Goal: Check status: Check status

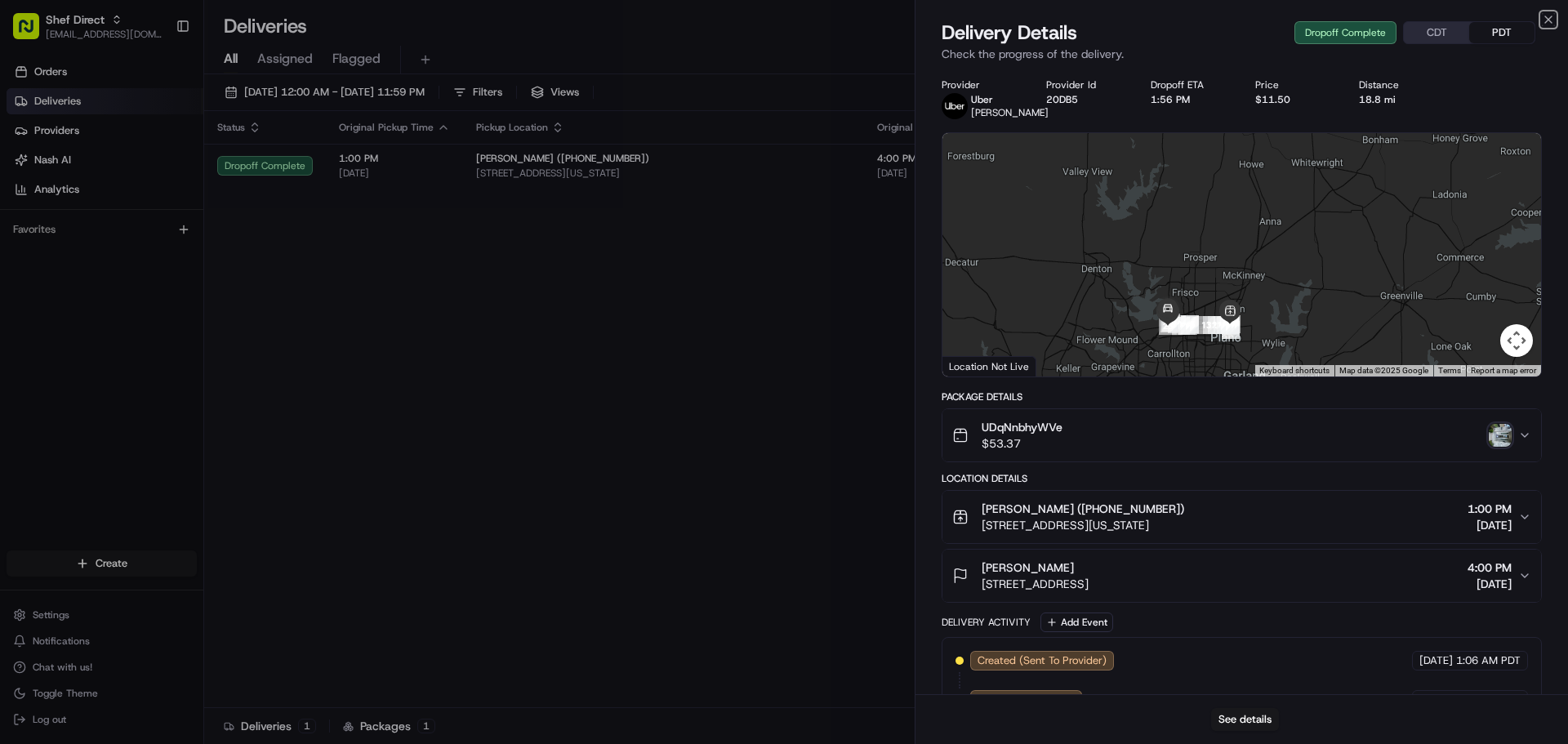
click at [1548, 17] on icon "button" at bounding box center [1548, 19] width 13 height 13
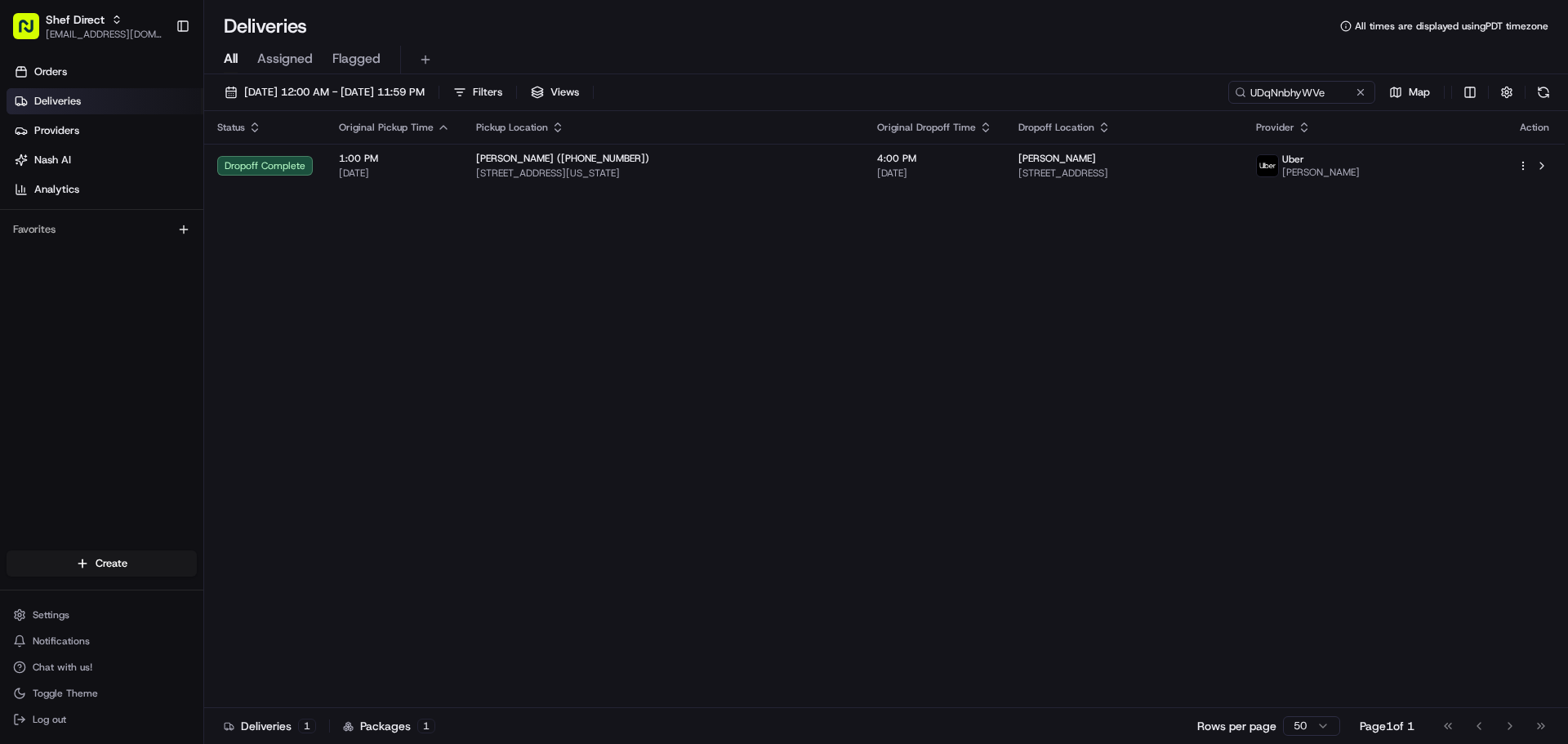
click at [635, 408] on div "Status Original Pickup Time Pickup Location Original Dropoff Time Dropoff Locat…" at bounding box center [884, 409] width 1361 height 597
click at [1279, 98] on input "UDqNnbhyWVe" at bounding box center [1277, 92] width 196 height 23
paste input "g4Uay8GWLhE"
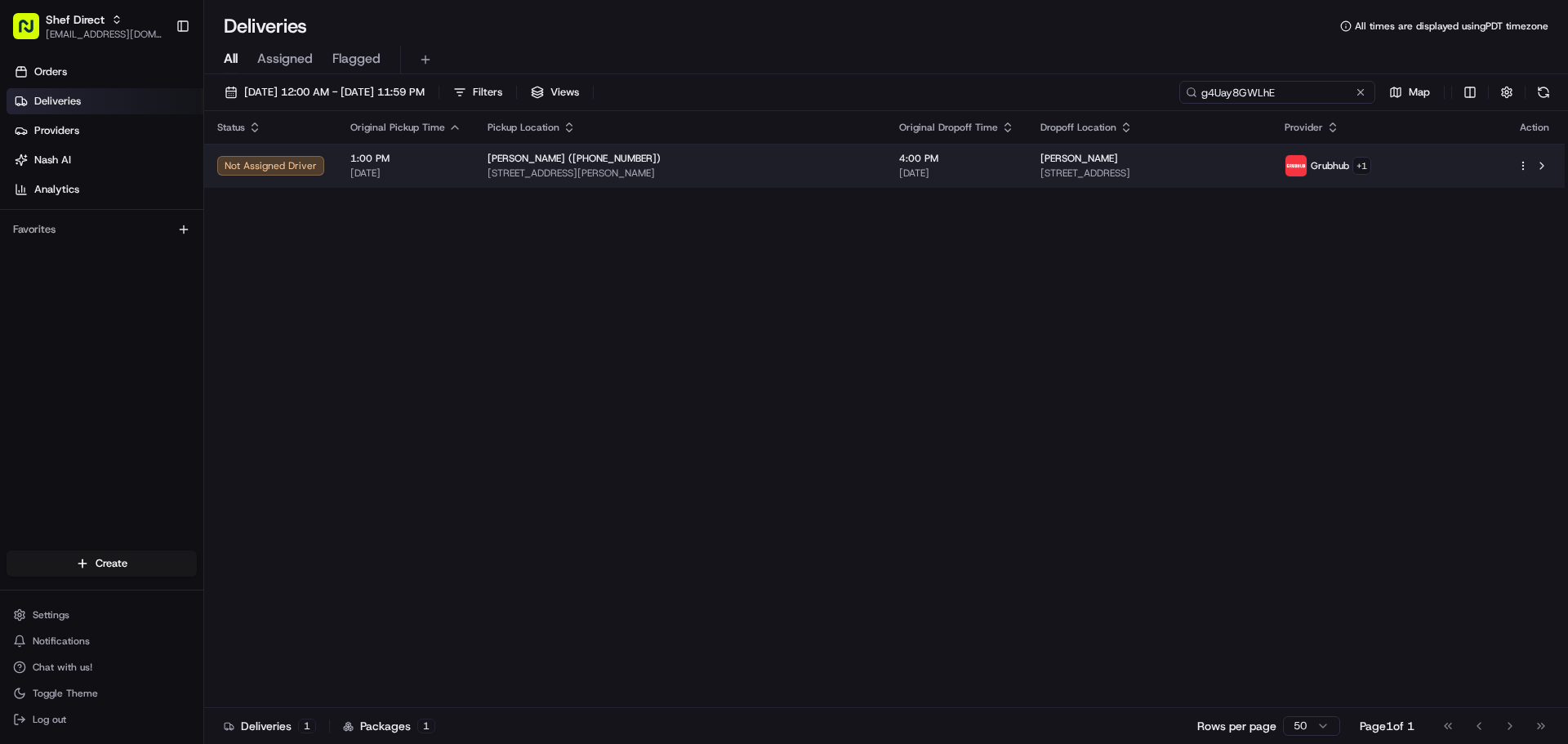
type input "g4Uay8GWLhE"
click at [1219, 175] on span "[STREET_ADDRESS]" at bounding box center [1149, 173] width 218 height 13
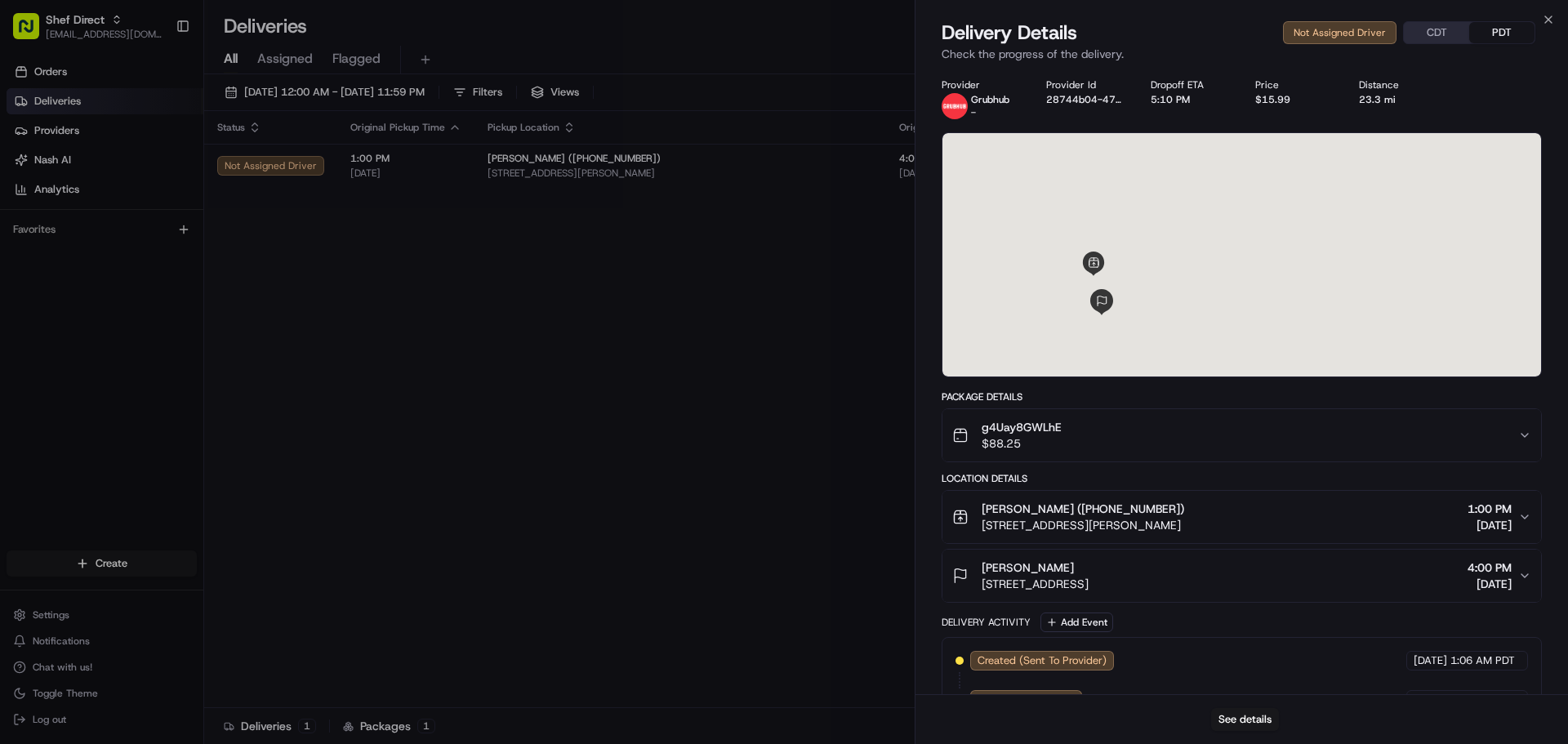
scroll to position [39, 0]
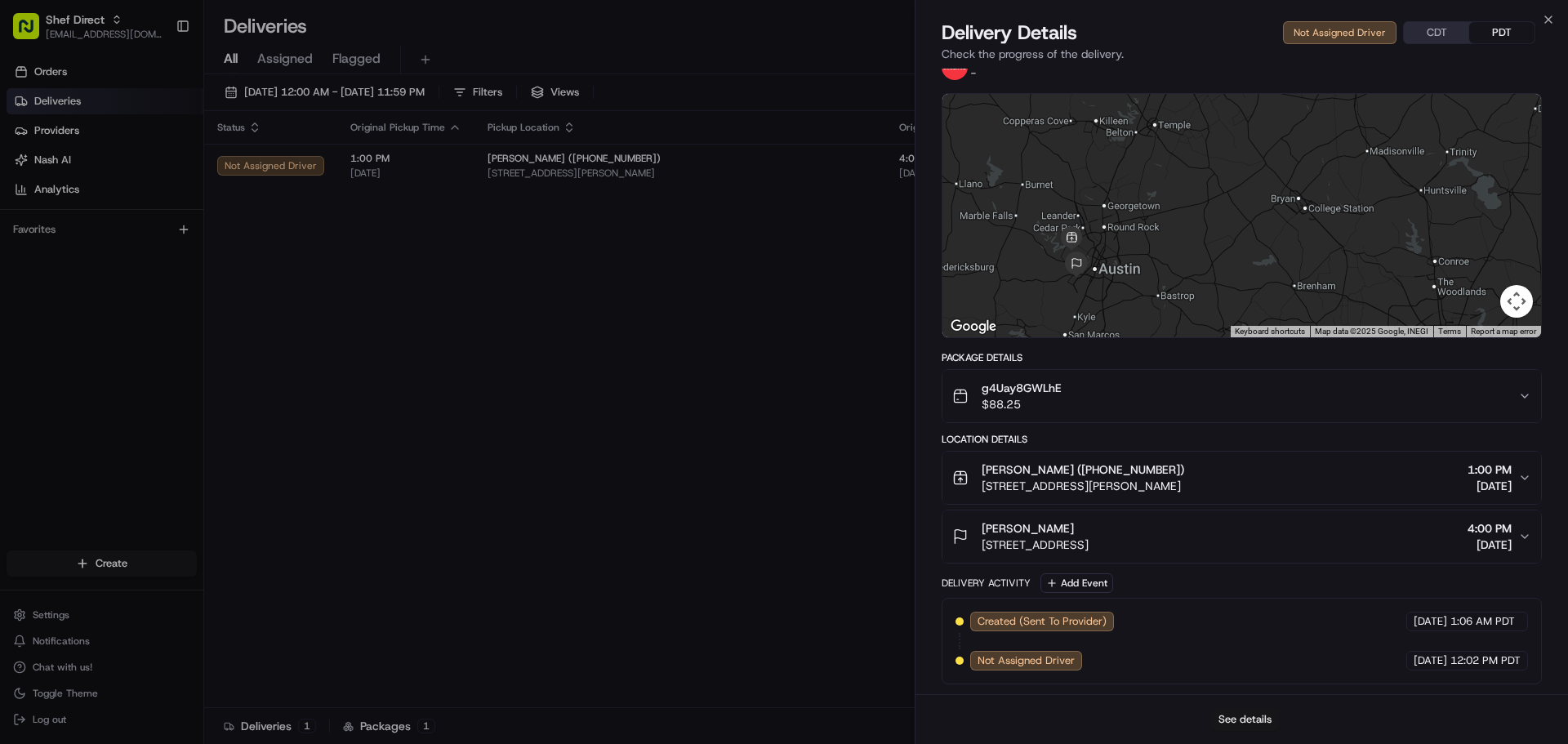
click at [1246, 725] on button "See details" at bounding box center [1245, 719] width 68 height 23
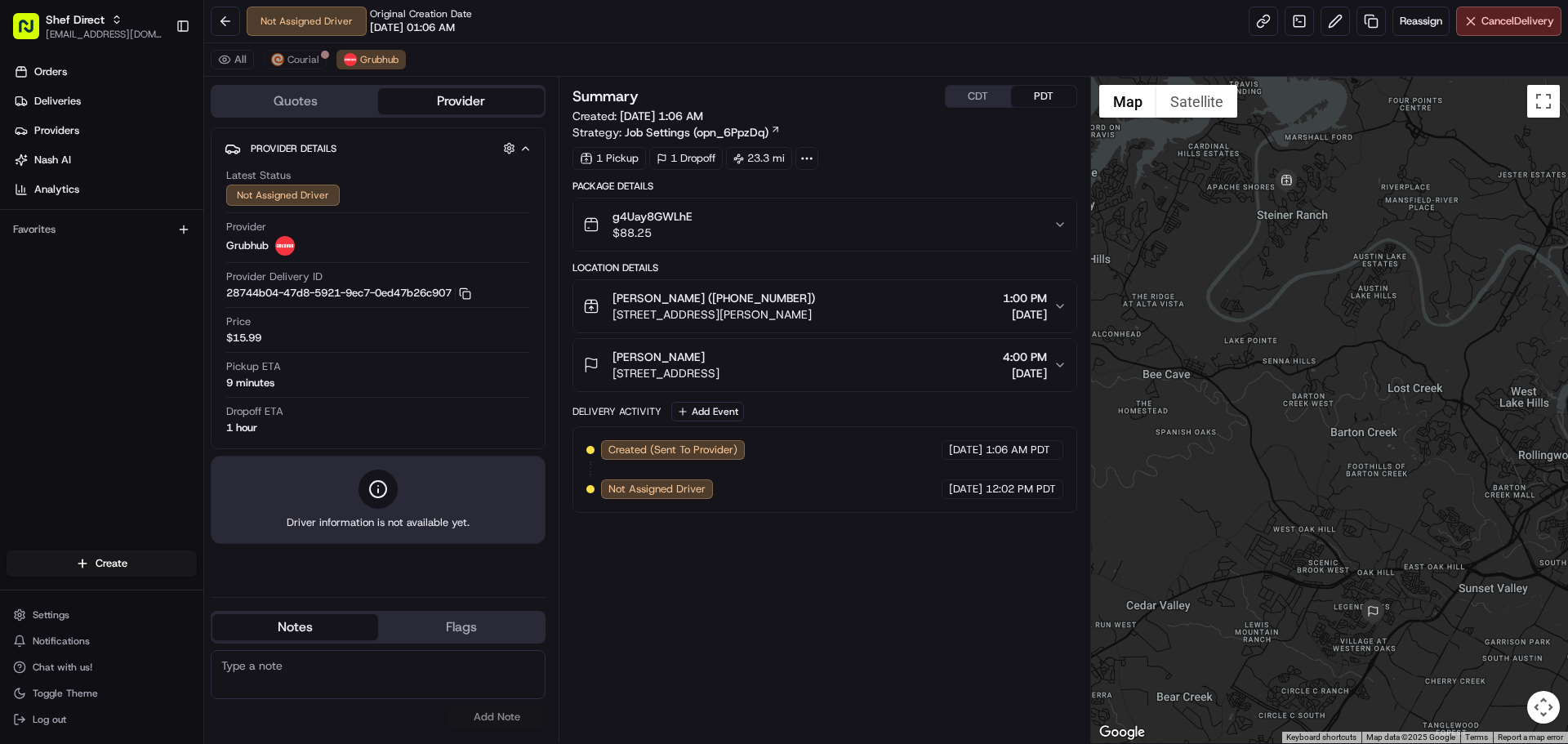
click at [861, 30] on div "Not Assigned Driver Original Creation Date 08/18/2025 01:06 AM Reassign Cancel …" at bounding box center [885, 21] width 1363 height 43
click at [294, 65] on span "Courial" at bounding box center [304, 59] width 32 height 13
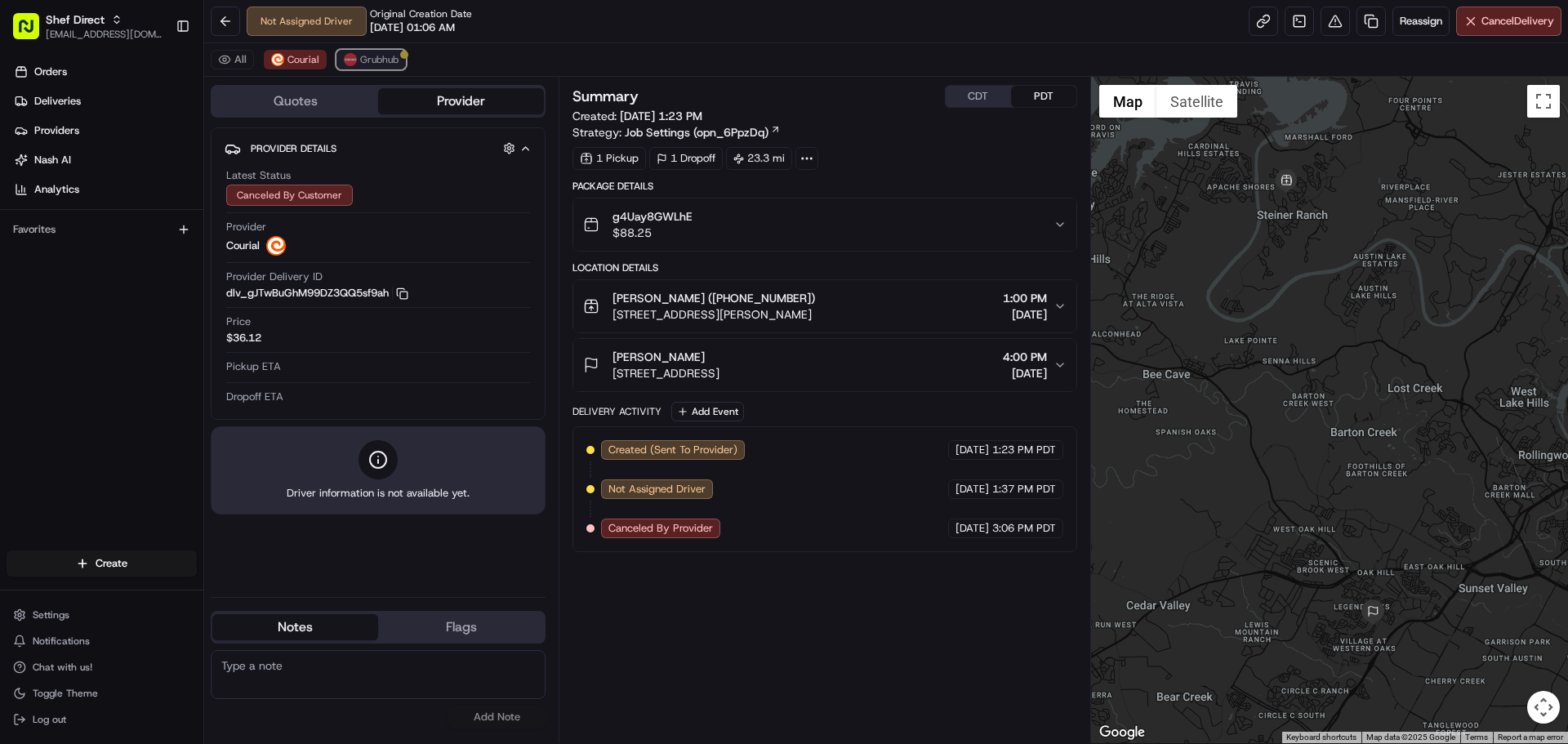
click at [371, 58] on span "Grubhub" at bounding box center [379, 59] width 38 height 13
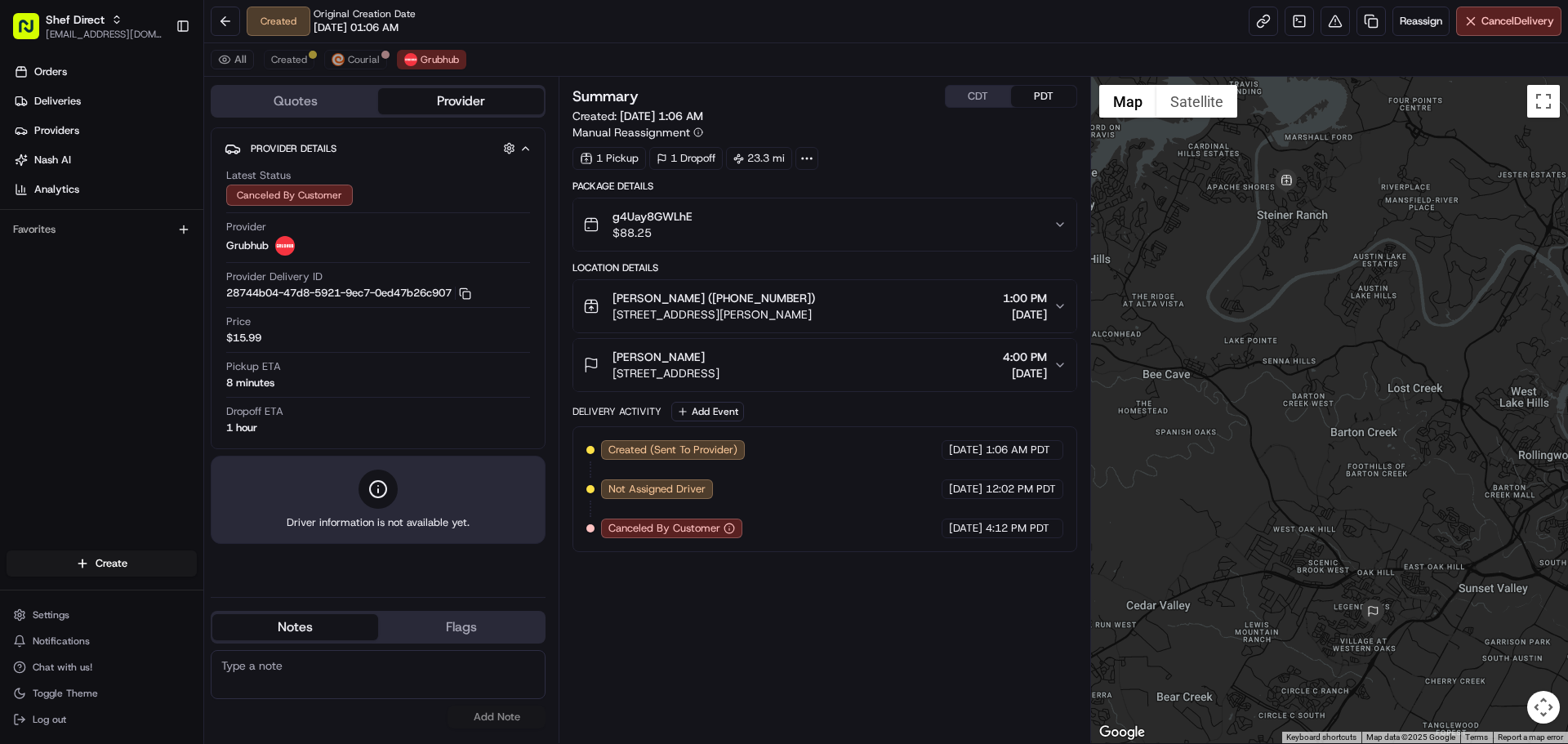
click at [788, 657] on div "Summary CDT PDT Created: 08/18/2025 1:06 AM Manual Reassignment 1 Pickup 1 Drop…" at bounding box center [823, 410] width 503 height 650
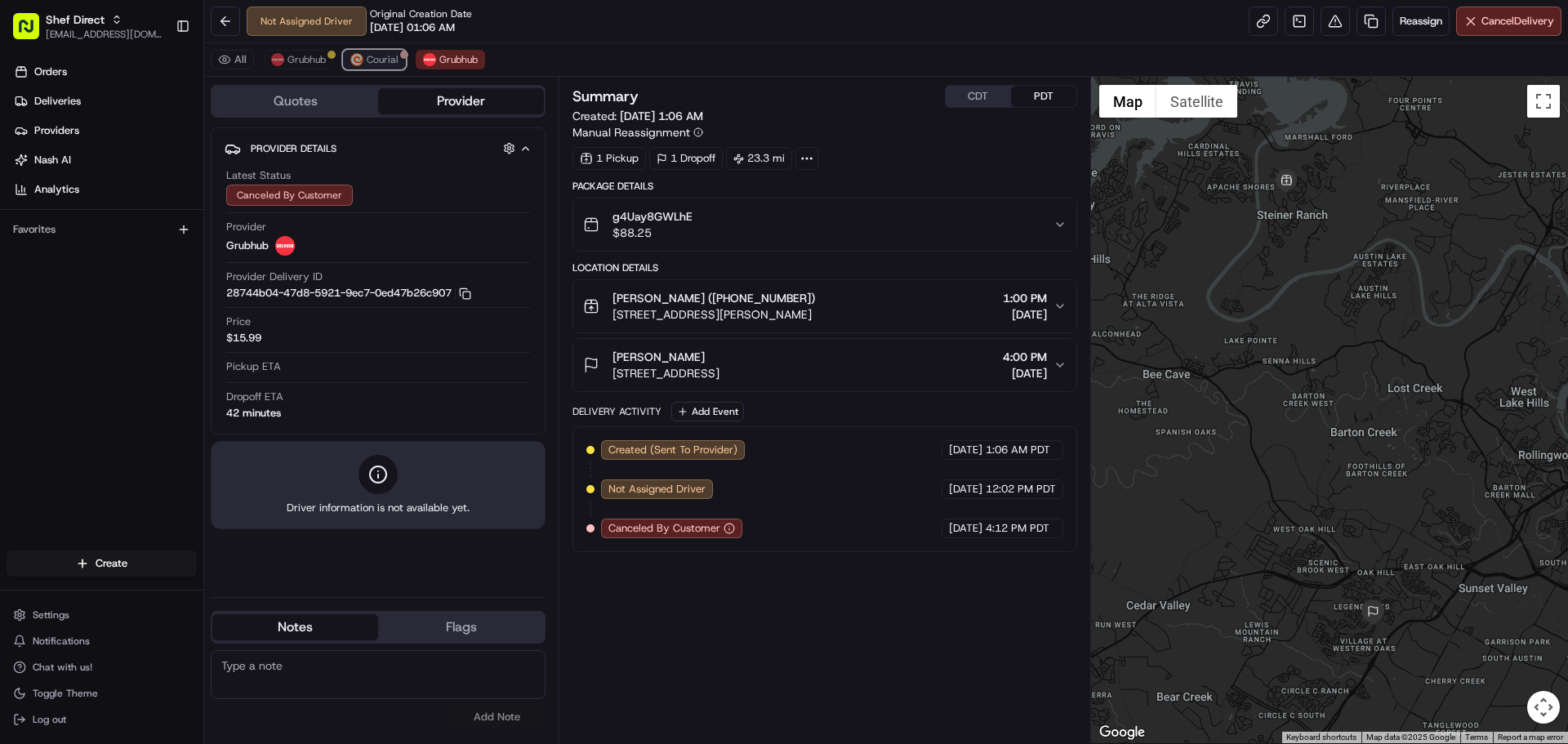
click at [377, 58] on span "Courial" at bounding box center [382, 59] width 32 height 13
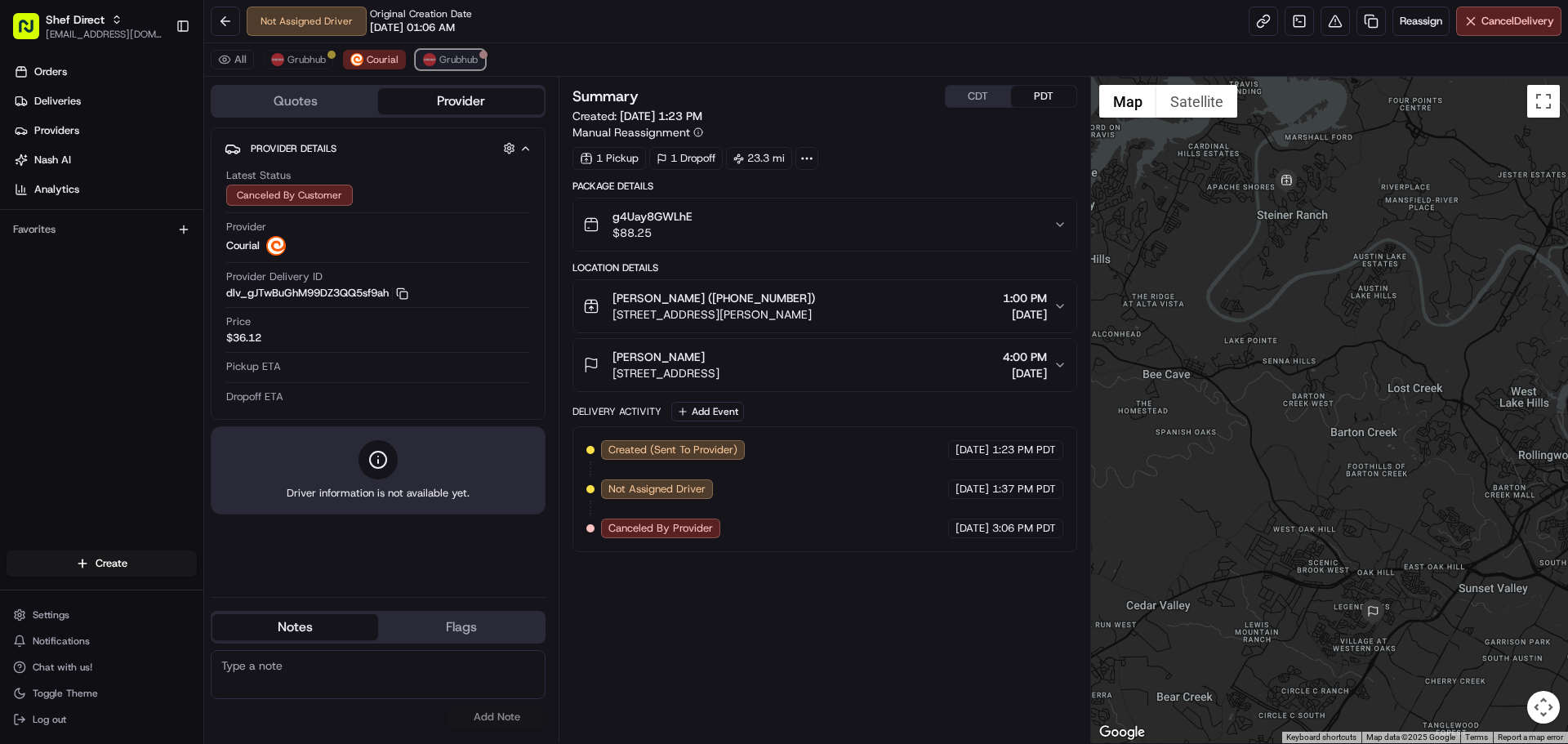
click at [448, 59] on span "Grubhub" at bounding box center [458, 59] width 38 height 13
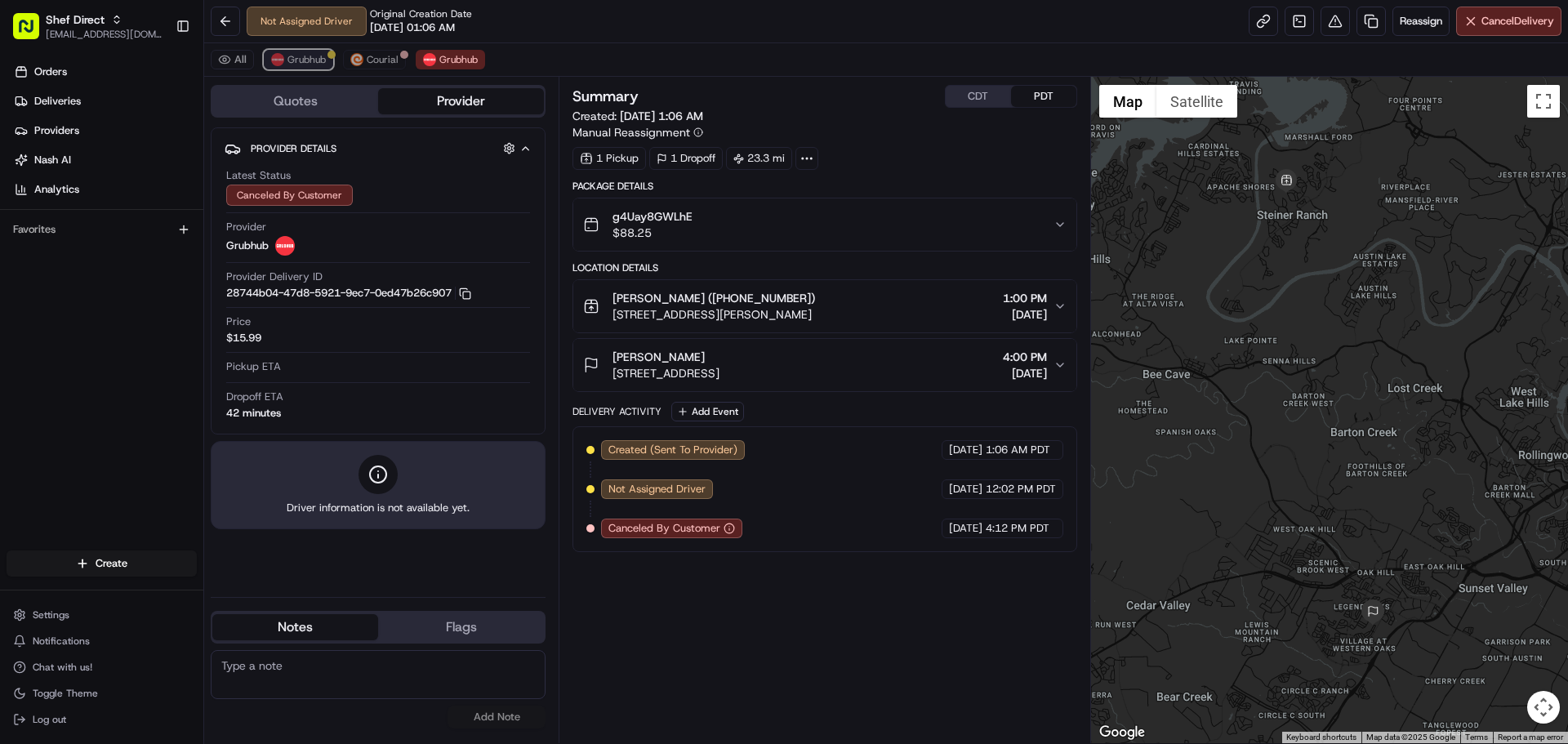
click at [301, 59] on span "Grubhub" at bounding box center [306, 59] width 38 height 13
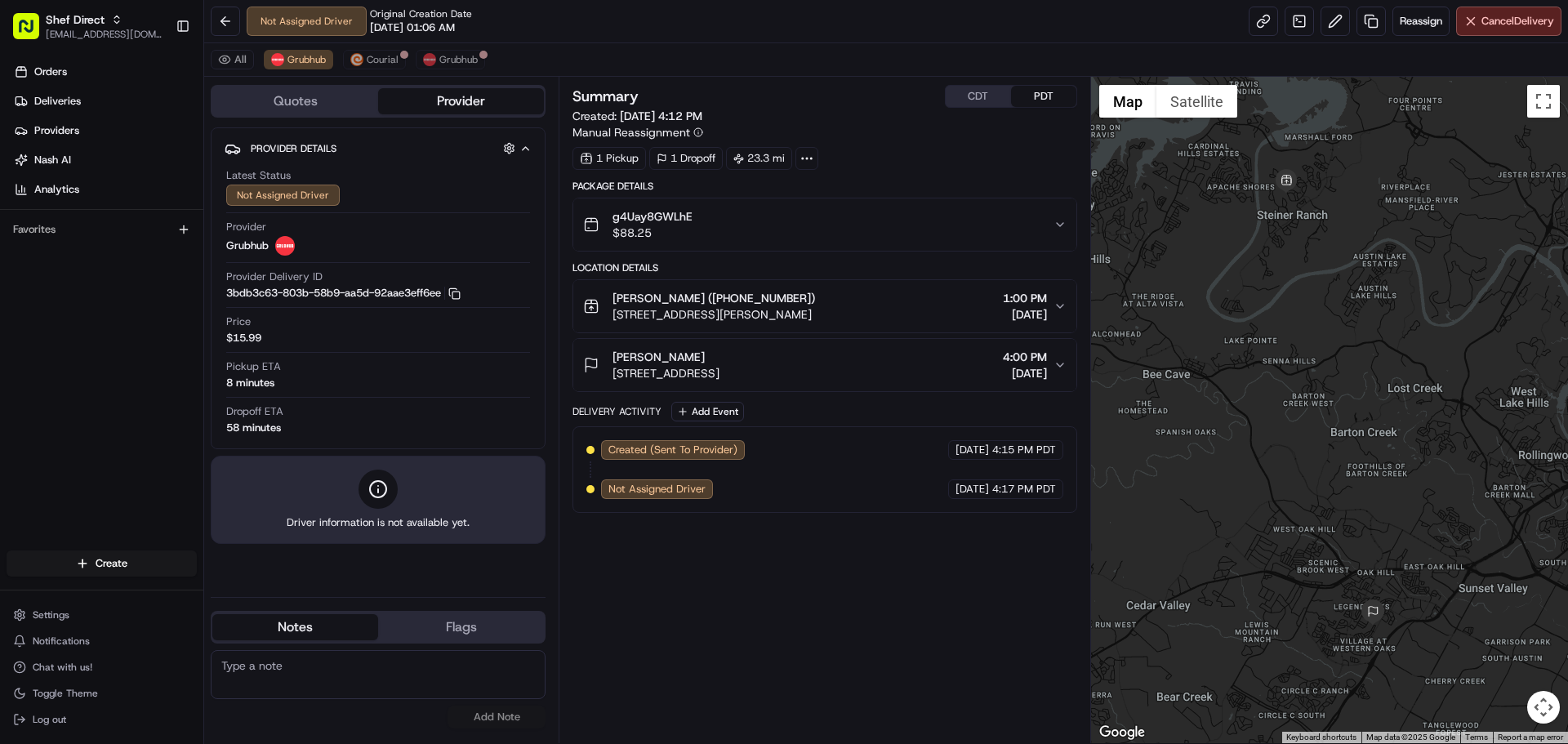
click at [790, 623] on div "Summary CDT PDT Created: 08/18/2025 4:12 PM Manual Reassignment 1 Pickup 1 Drop…" at bounding box center [823, 410] width 503 height 650
click at [459, 63] on span "Grubhub" at bounding box center [458, 59] width 38 height 13
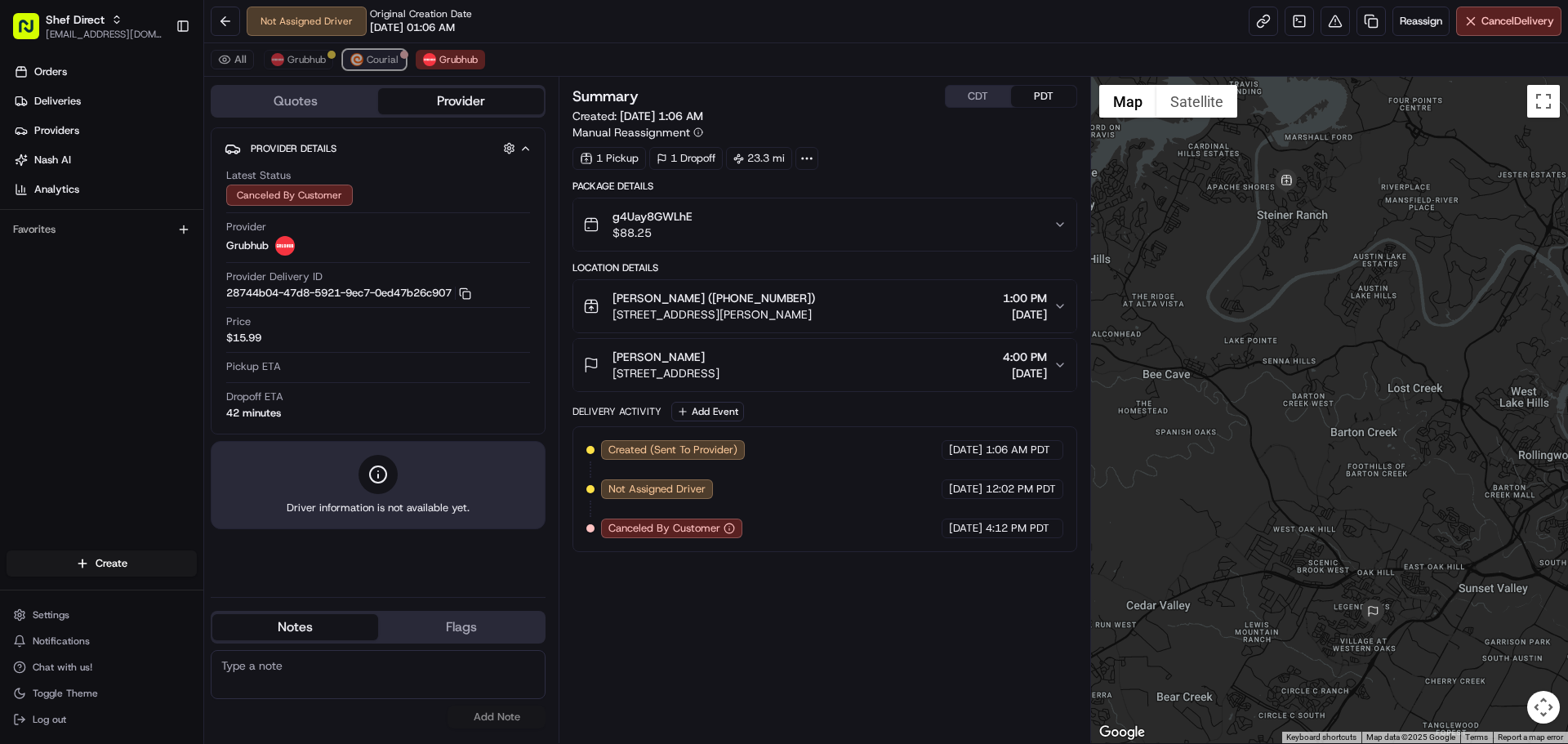
click at [378, 63] on span "Courial" at bounding box center [382, 59] width 32 height 13
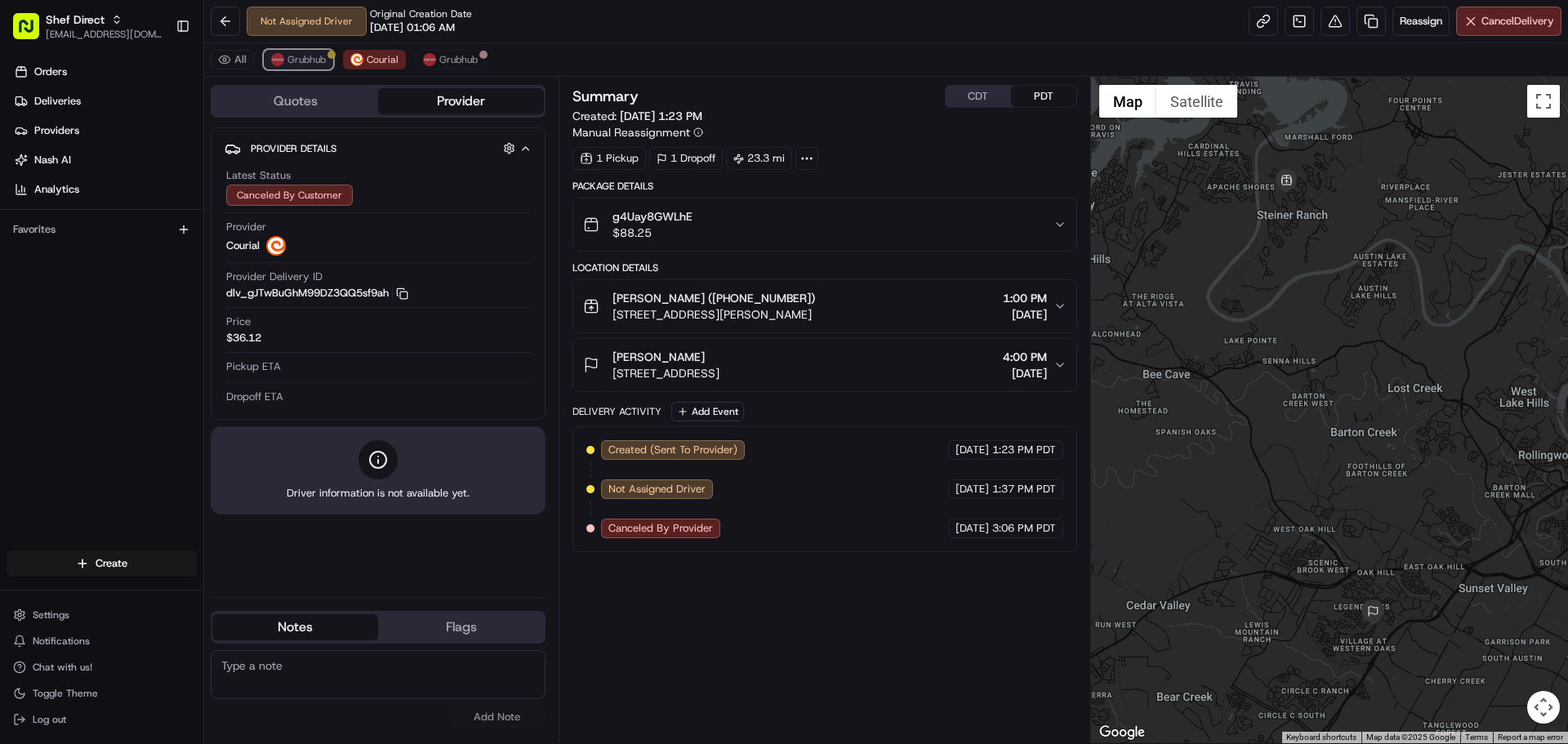
click at [311, 62] on span "Grubhub" at bounding box center [306, 59] width 38 height 13
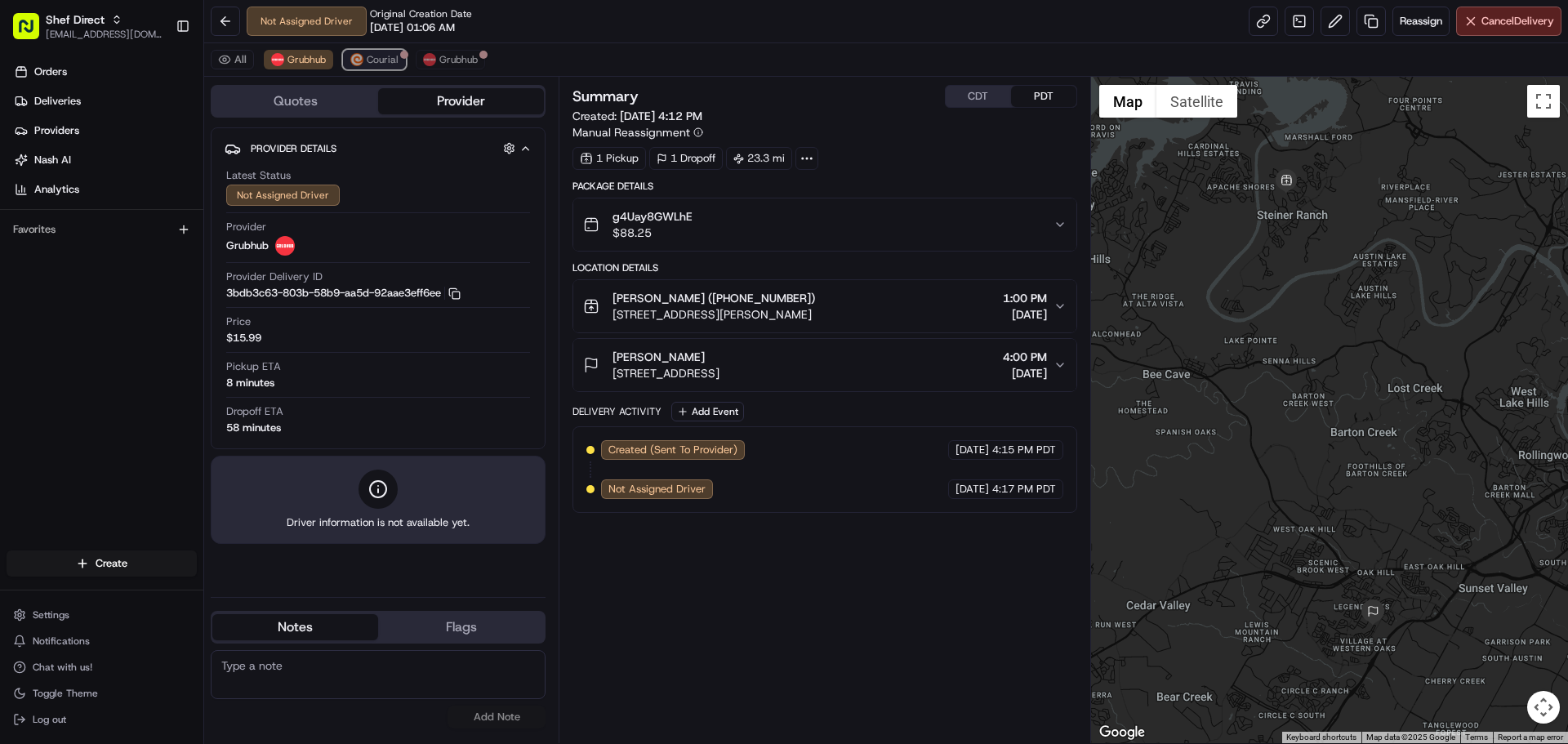
click at [373, 62] on span "Courial" at bounding box center [382, 59] width 32 height 13
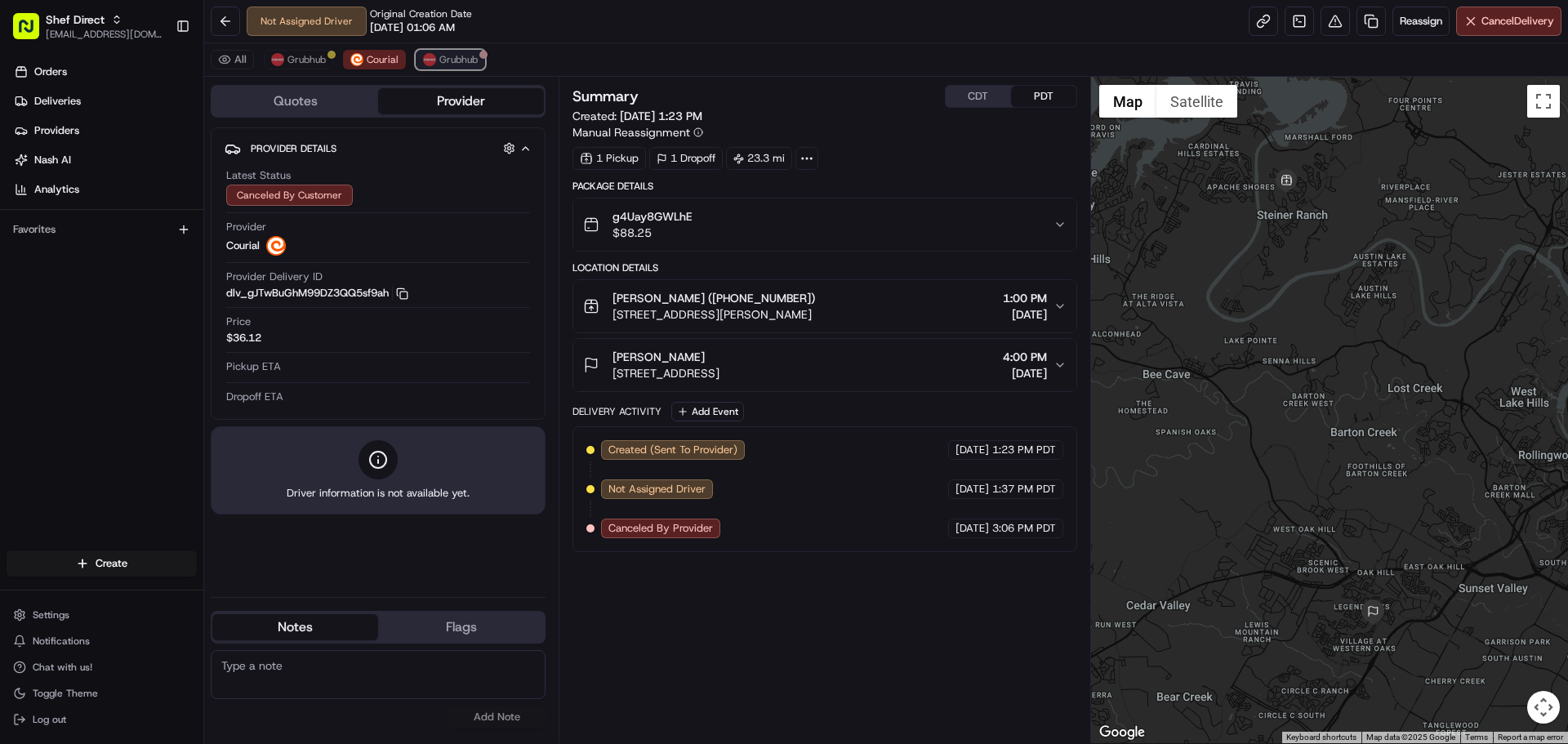
click at [440, 63] on span "Grubhub" at bounding box center [458, 59] width 38 height 13
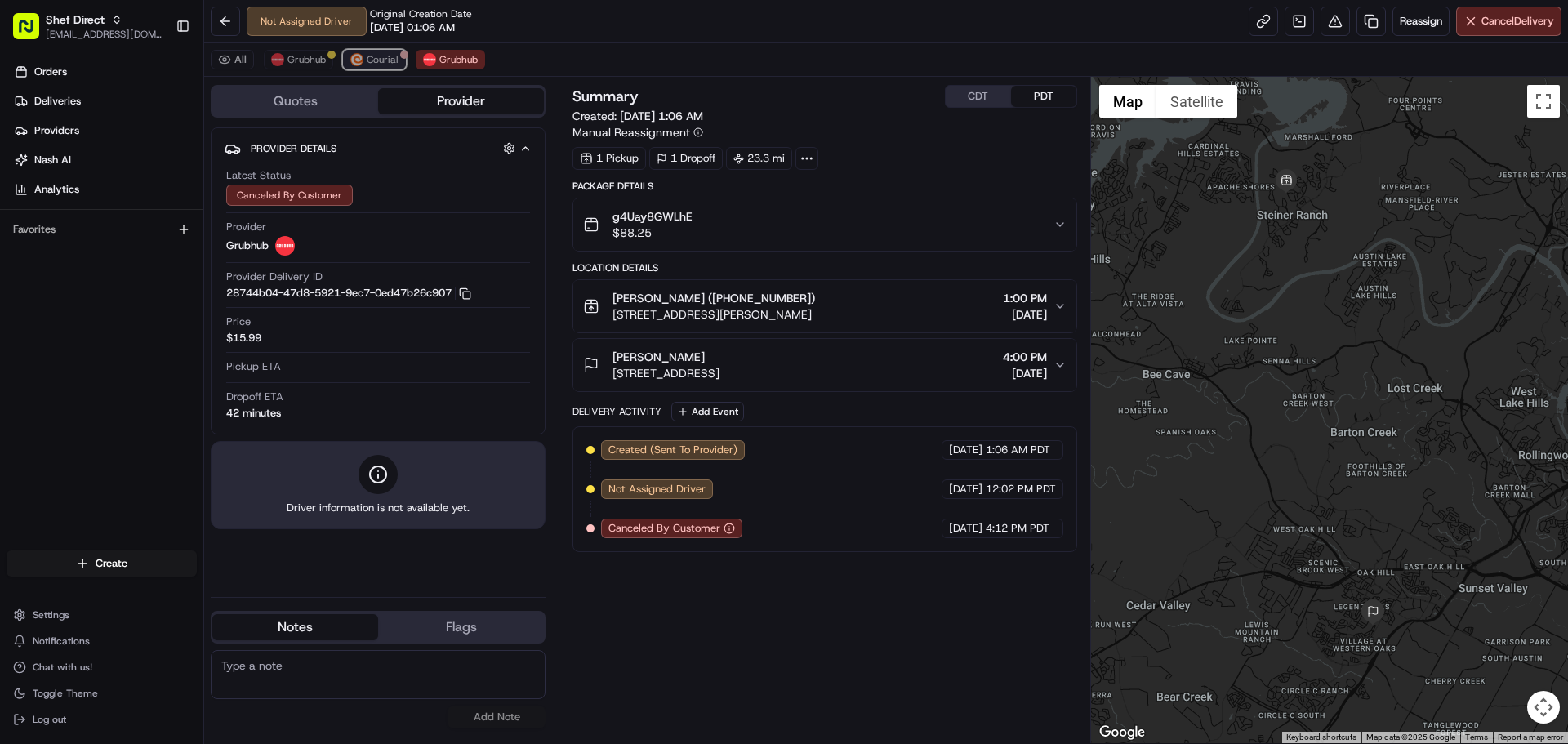
click at [382, 60] on span "Courial" at bounding box center [382, 59] width 32 height 13
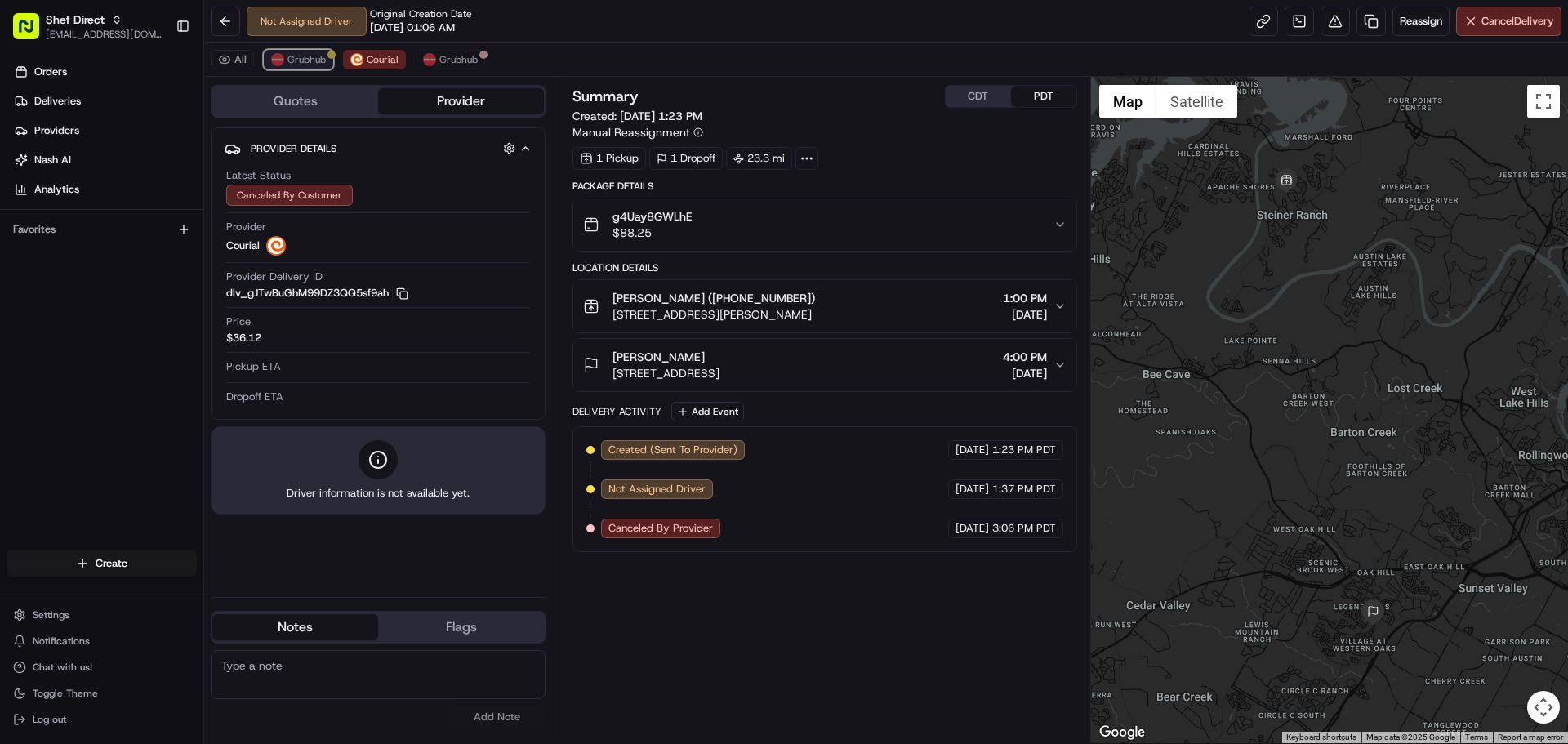
click at [312, 64] on span "Grubhub" at bounding box center [306, 59] width 38 height 13
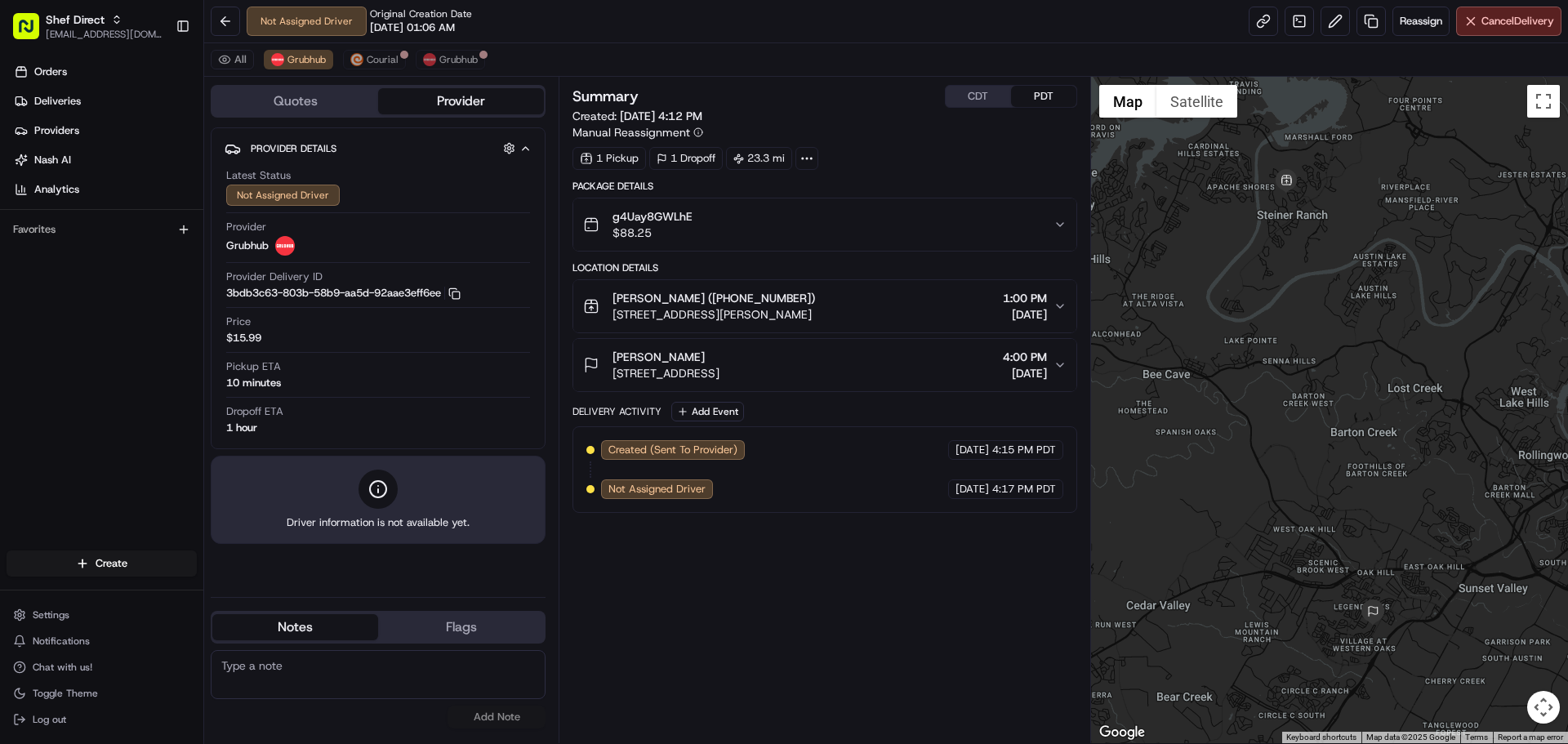
click at [697, 662] on div "Summary CDT PDT Created: 08/18/2025 4:12 PM Manual Reassignment 1 Pickup 1 Drop…" at bounding box center [823, 410] width 503 height 650
click at [308, 58] on span "Grubhub" at bounding box center [306, 59] width 38 height 13
click at [451, 61] on span "Grubhub" at bounding box center [458, 59] width 38 height 13
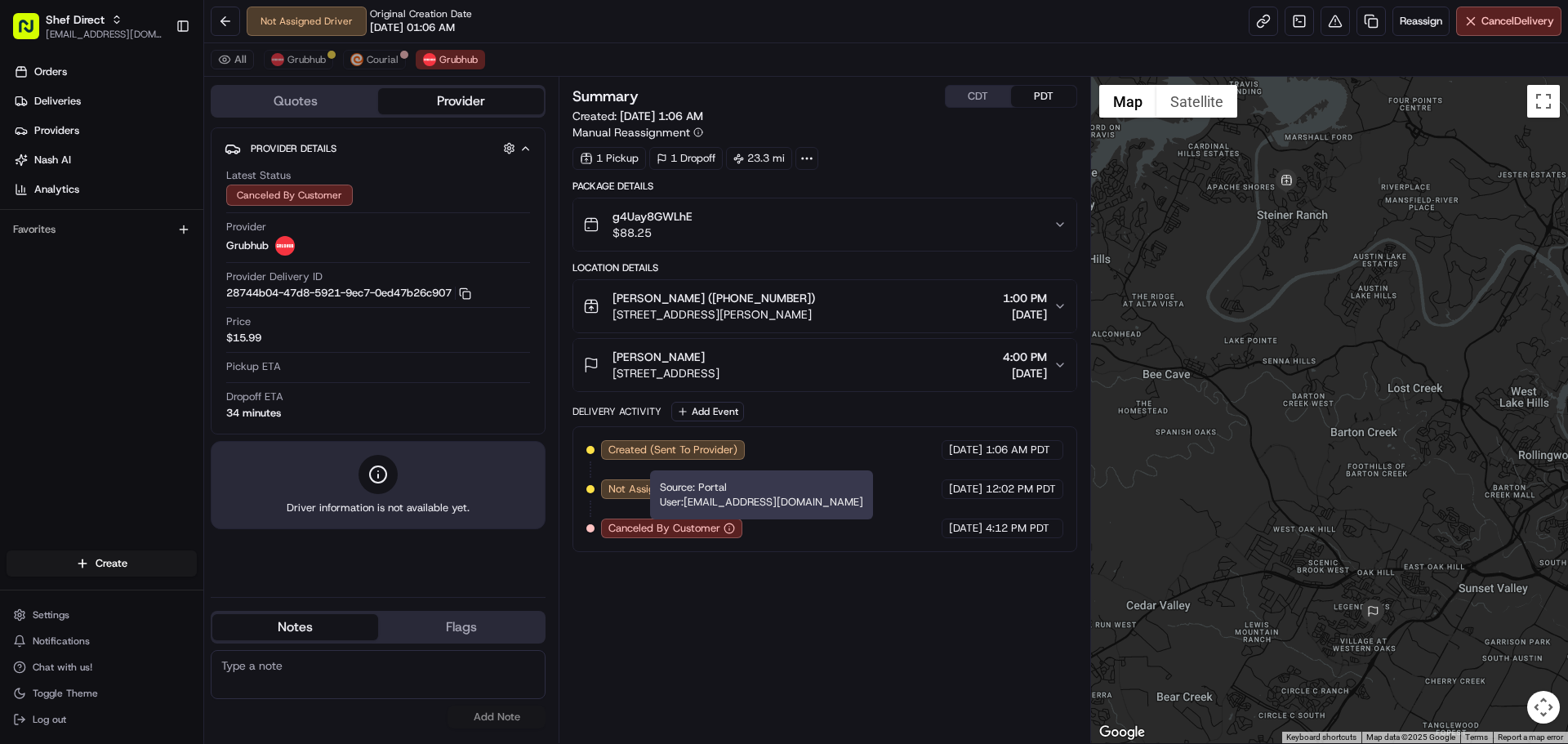
click at [729, 529] on icon "button" at bounding box center [729, 529] width 12 height 12
drag, startPoint x: 668, startPoint y: 648, endPoint x: 642, endPoint y: 598, distance: 56.4
click at [668, 643] on div "Summary CDT PDT Created: 08/18/2025 1:06 AM Manual Reassignment 1 Pickup 1 Drop…" at bounding box center [823, 410] width 503 height 650
click at [360, 63] on img at bounding box center [356, 59] width 13 height 13
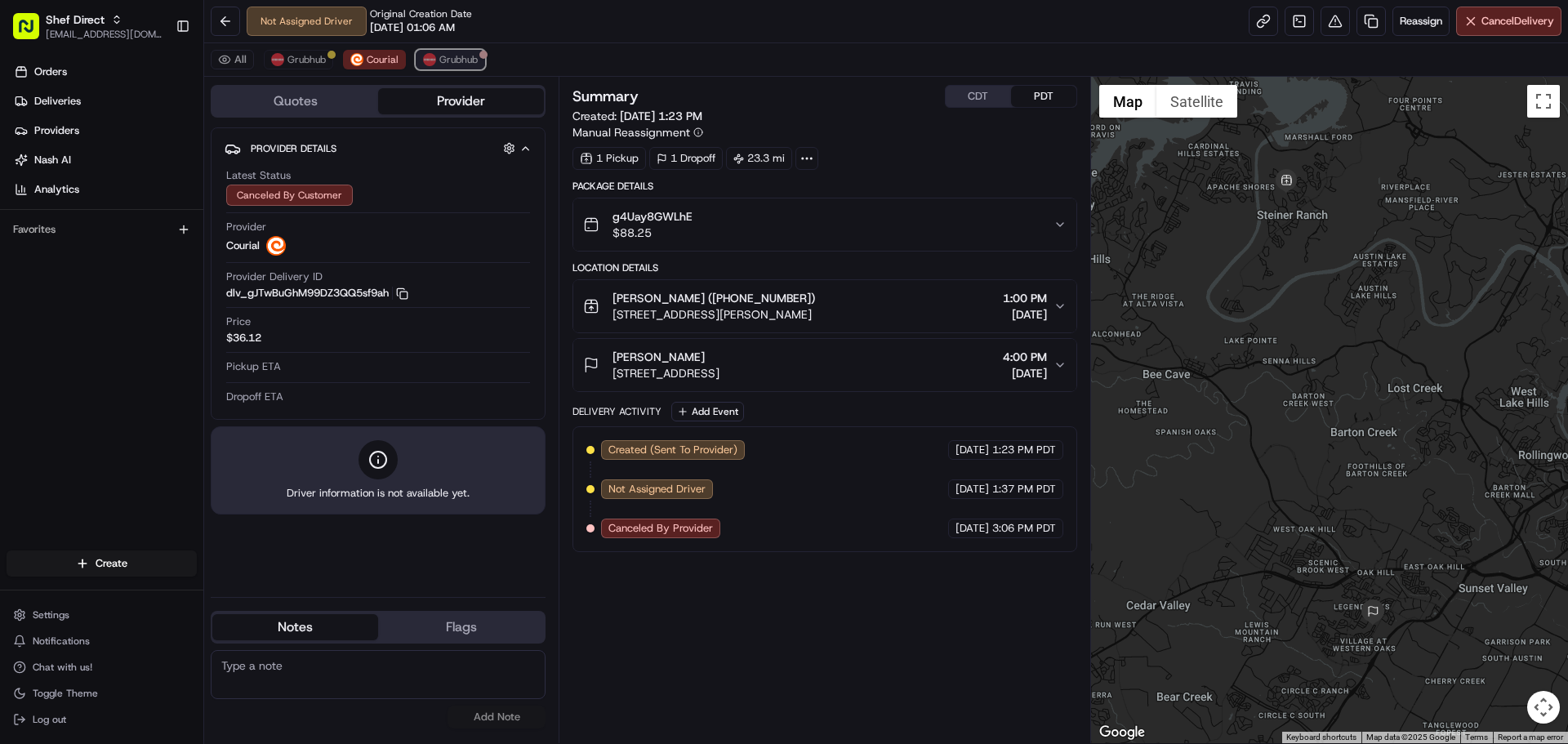
click at [434, 59] on img at bounding box center [429, 59] width 13 height 13
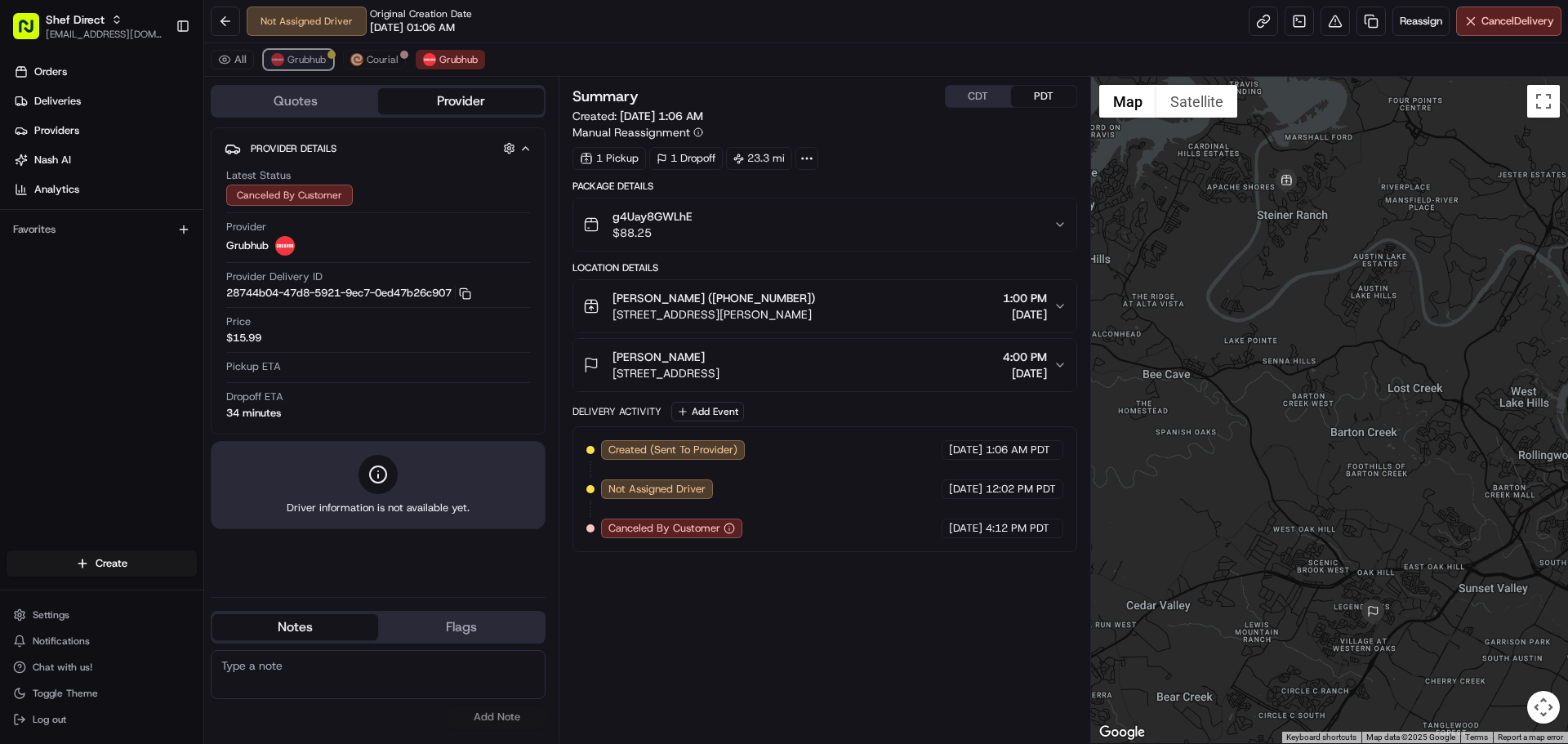
click at [300, 59] on span "Grubhub" at bounding box center [306, 59] width 38 height 13
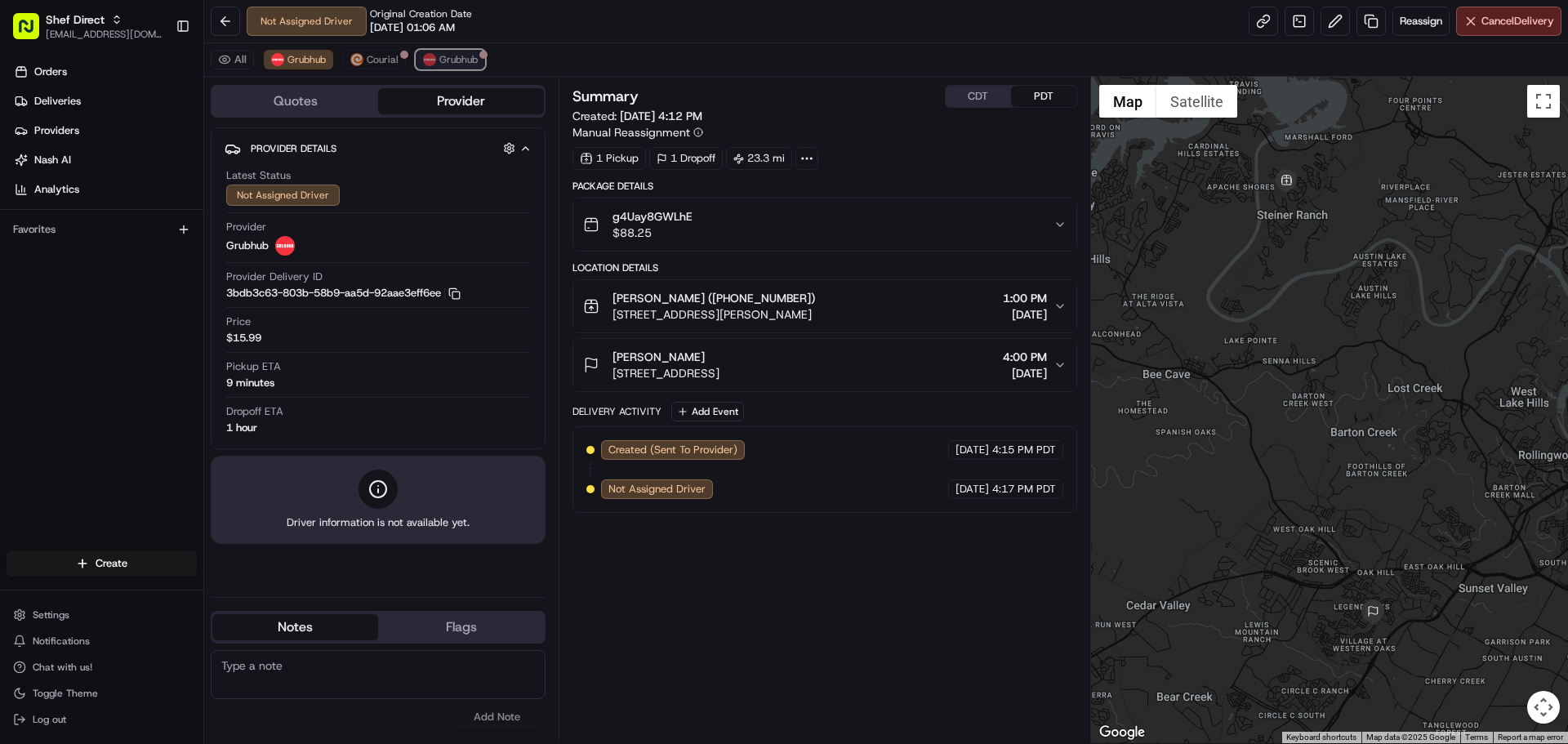
click at [440, 58] on span "Grubhub" at bounding box center [458, 59] width 38 height 13
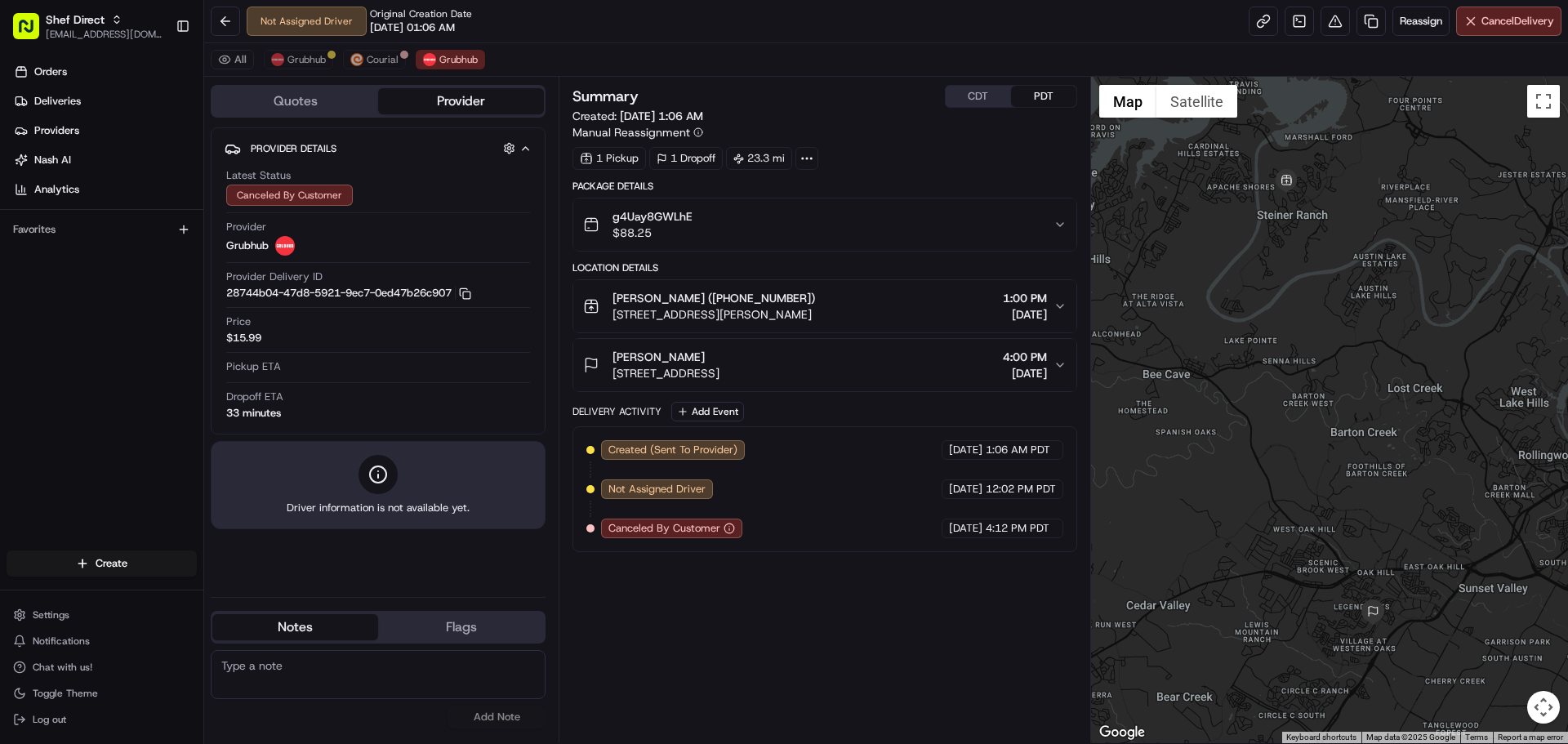
click at [660, 535] on span "Canceled By Customer" at bounding box center [664, 528] width 112 height 14
click at [660, 528] on span "Canceled By Customer" at bounding box center [664, 528] width 112 height 14
click at [728, 529] on icon "button" at bounding box center [729, 529] width 12 height 12
click at [1060, 363] on icon "button" at bounding box center [1059, 365] width 13 height 13
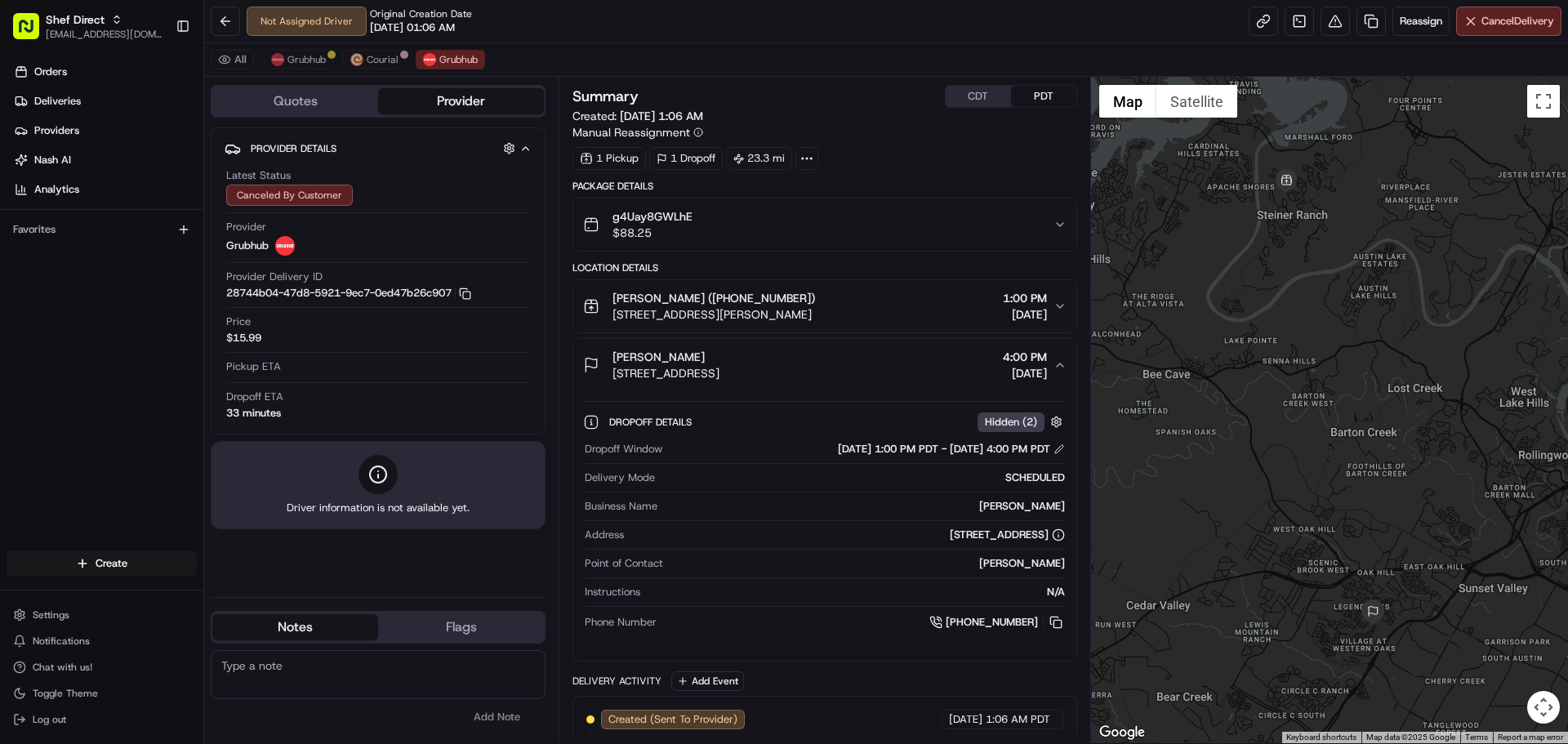
click at [1060, 363] on icon "button" at bounding box center [1060, 365] width 7 height 3
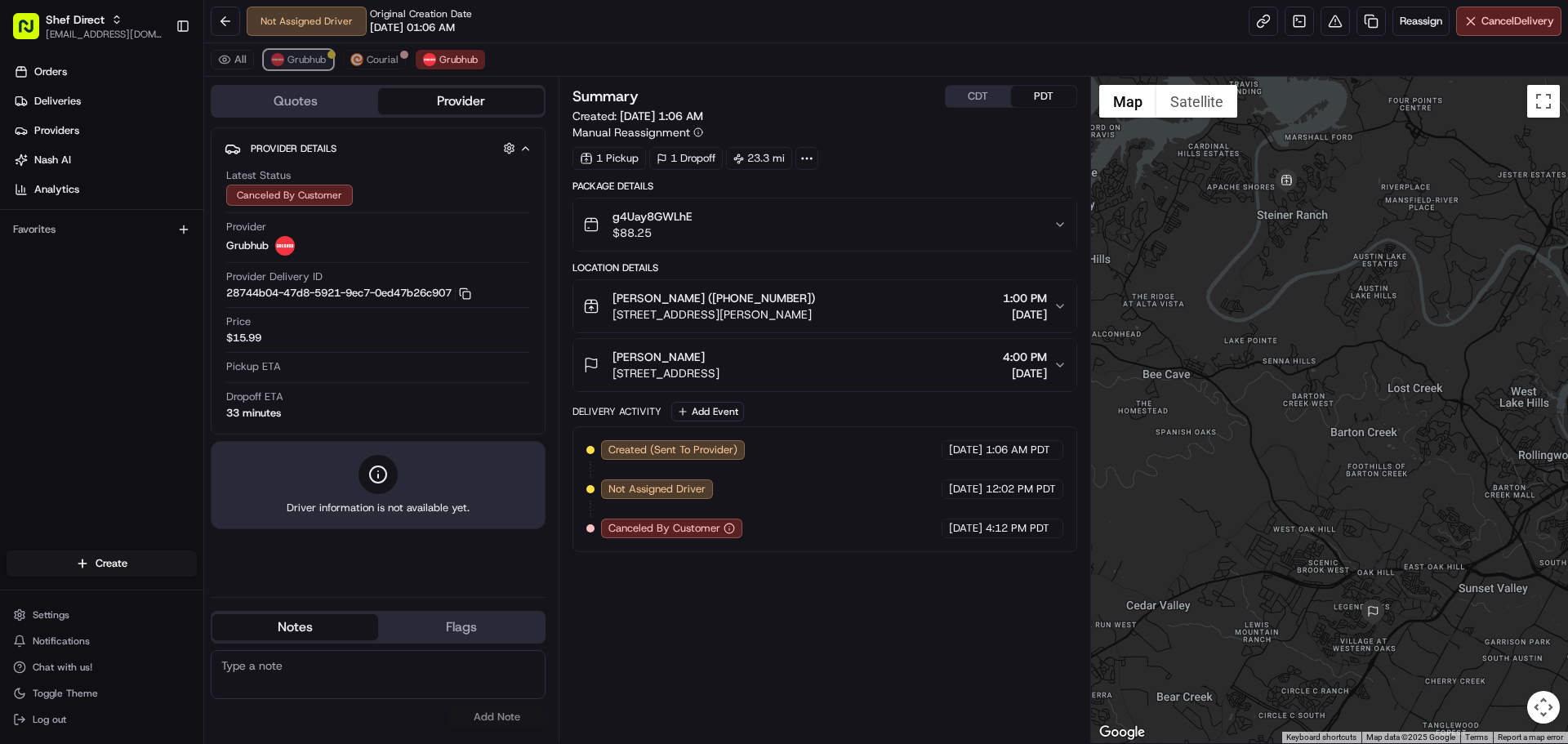
click at [306, 58] on span "Grubhub" at bounding box center [306, 59] width 38 height 13
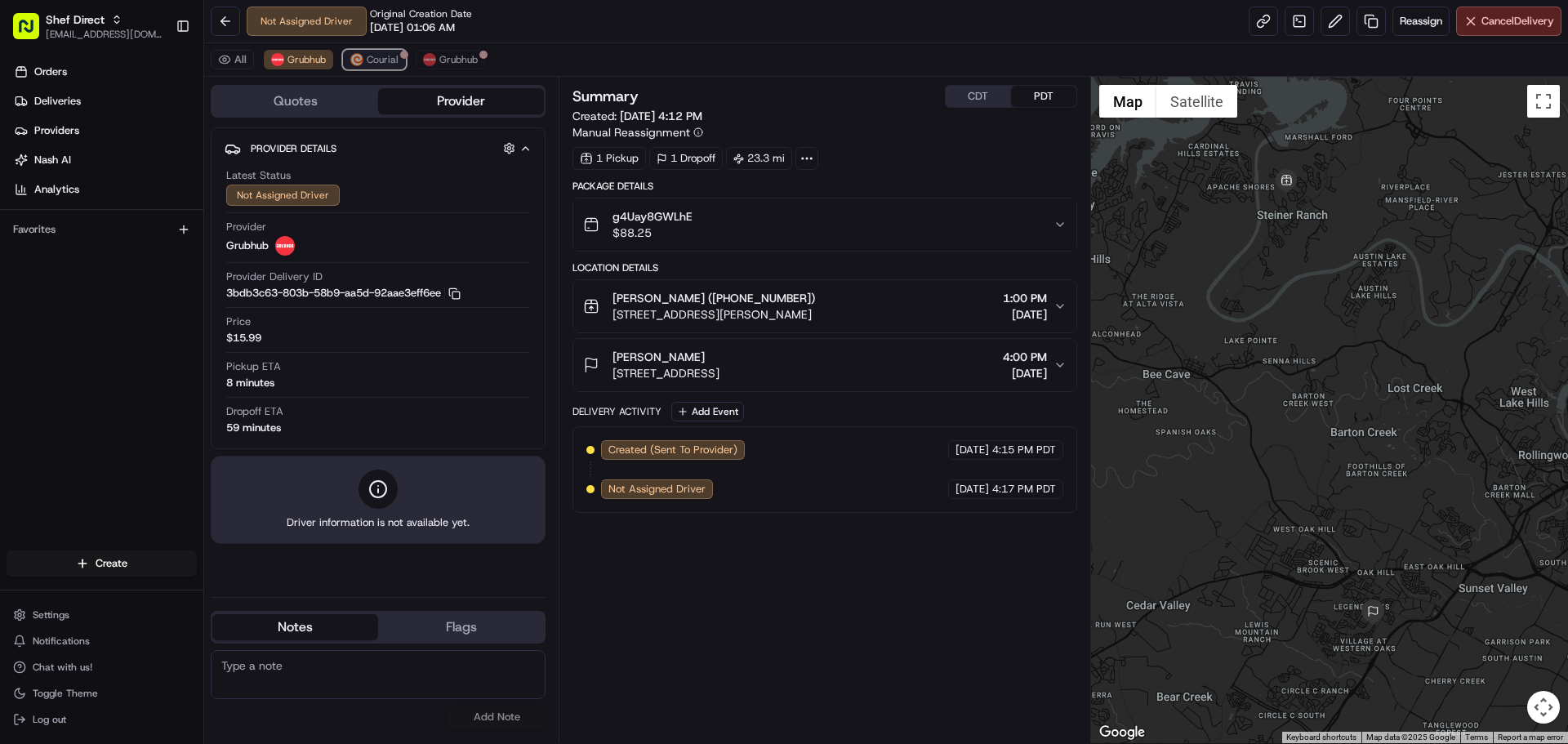
click at [366, 66] on button "Courial" at bounding box center [374, 59] width 63 height 19
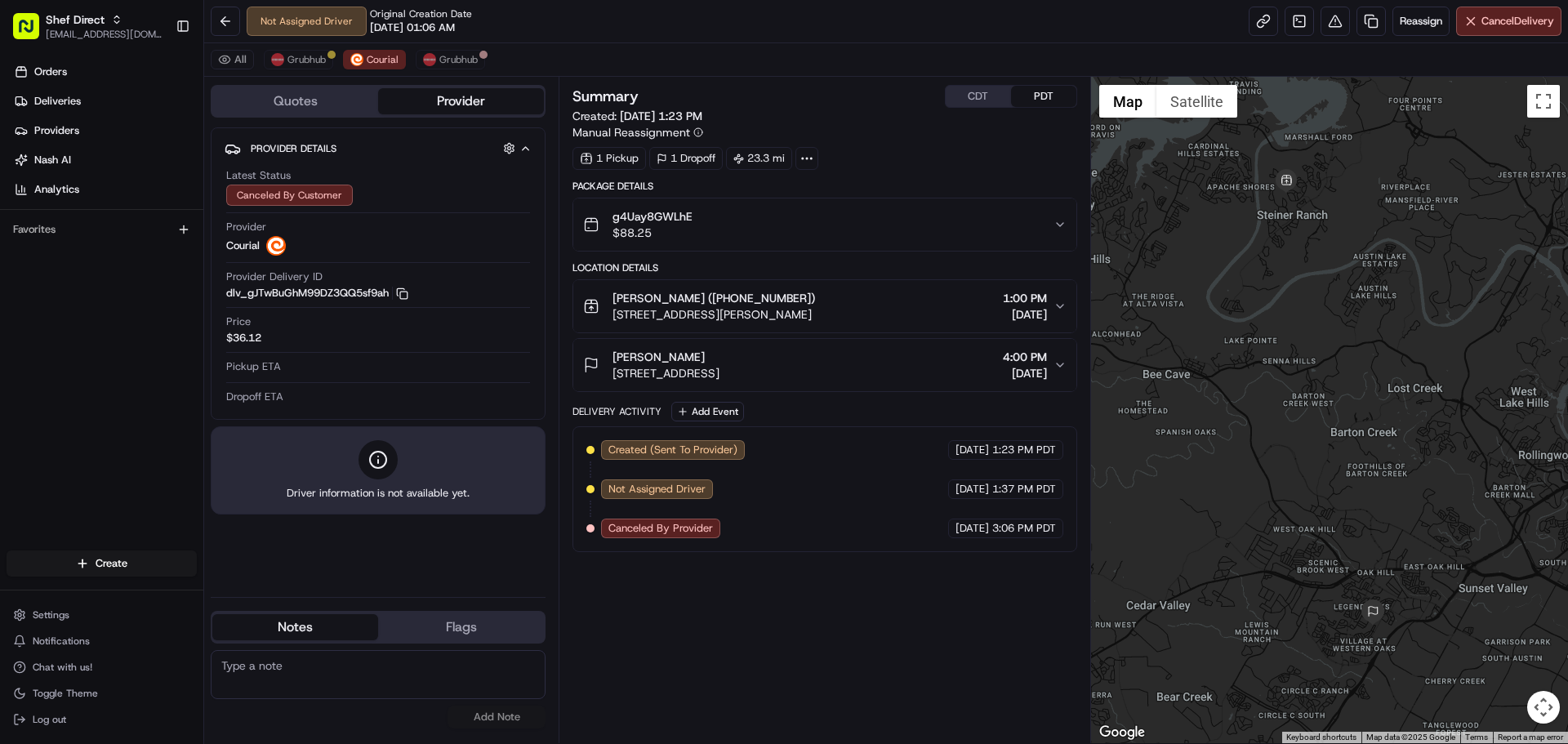
click at [674, 527] on span "Canceled By Provider" at bounding box center [661, 528] width 105 height 14
click at [460, 55] on span "Grubhub" at bounding box center [458, 59] width 38 height 13
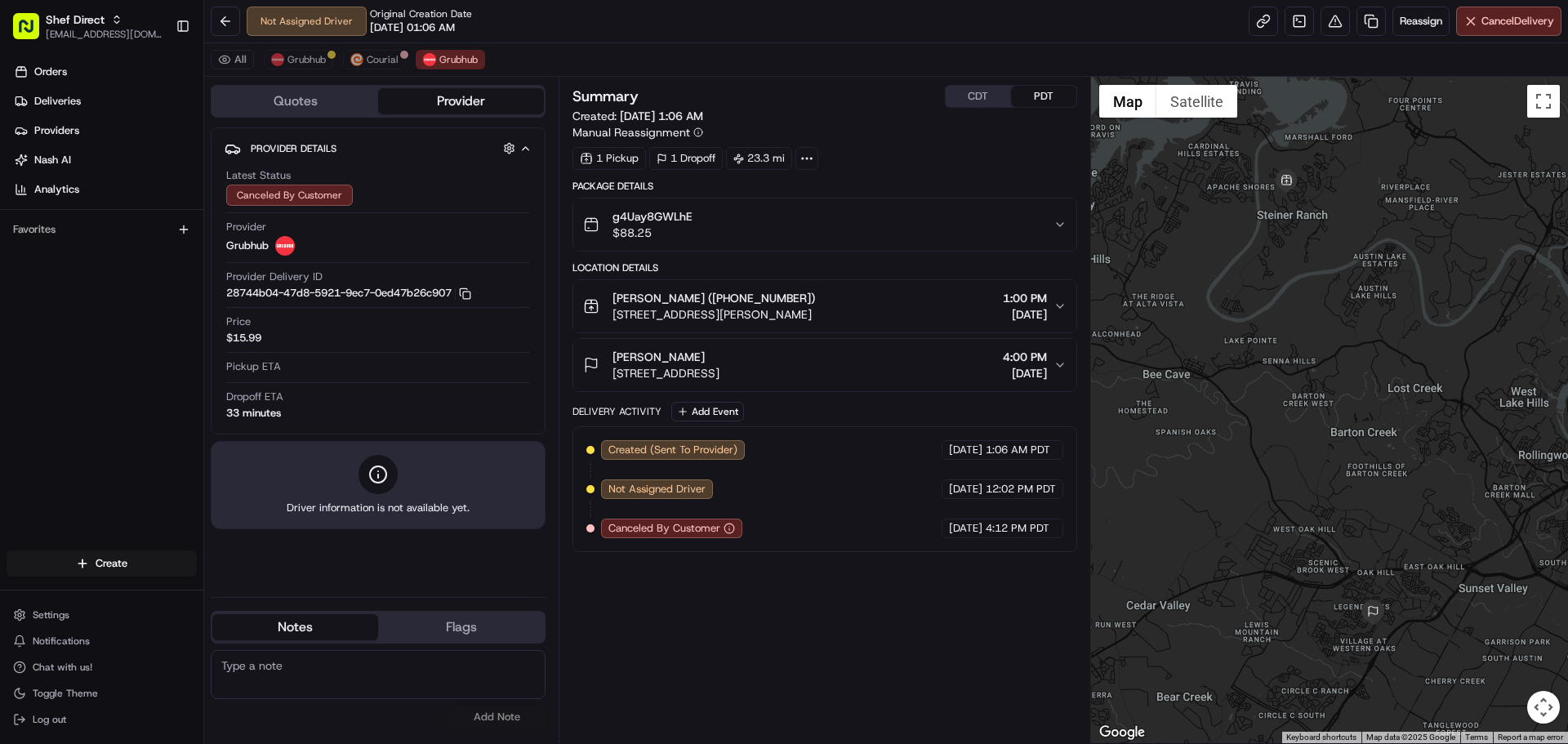
click at [719, 540] on div "Created (Sent To Provider) Grubhub 08/18/2025 1:06 AM PDT Not Assigned Driver G…" at bounding box center [823, 489] width 503 height 126
click at [716, 525] on span "Canceled By Customer" at bounding box center [664, 528] width 112 height 14
click at [274, 51] on button "Grubhub" at bounding box center [299, 59] width 69 height 19
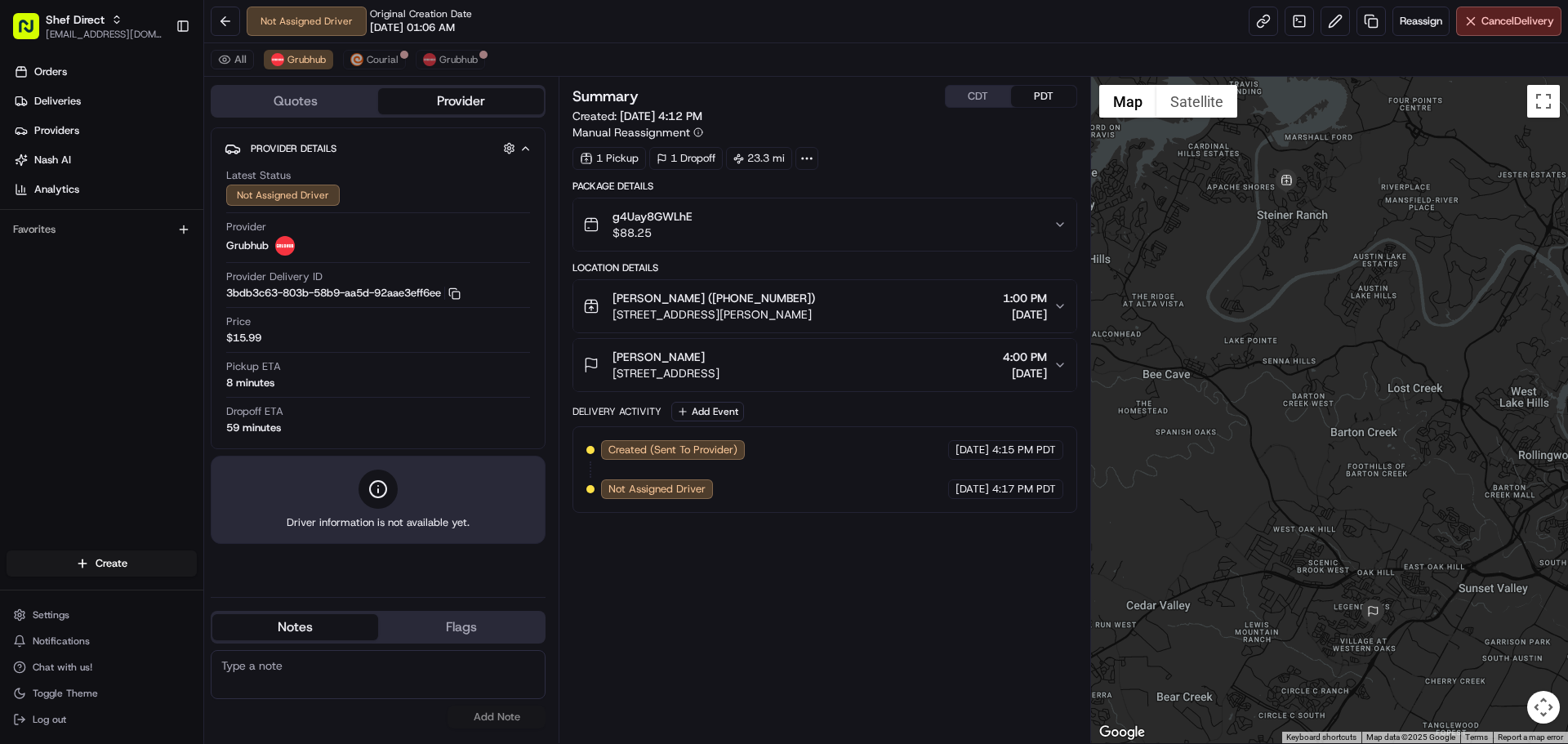
click at [831, 598] on div "Summary CDT PDT Created: 08/18/2025 4:12 PM Manual Reassignment 1 Pickup 1 Drop…" at bounding box center [823, 410] width 503 height 650
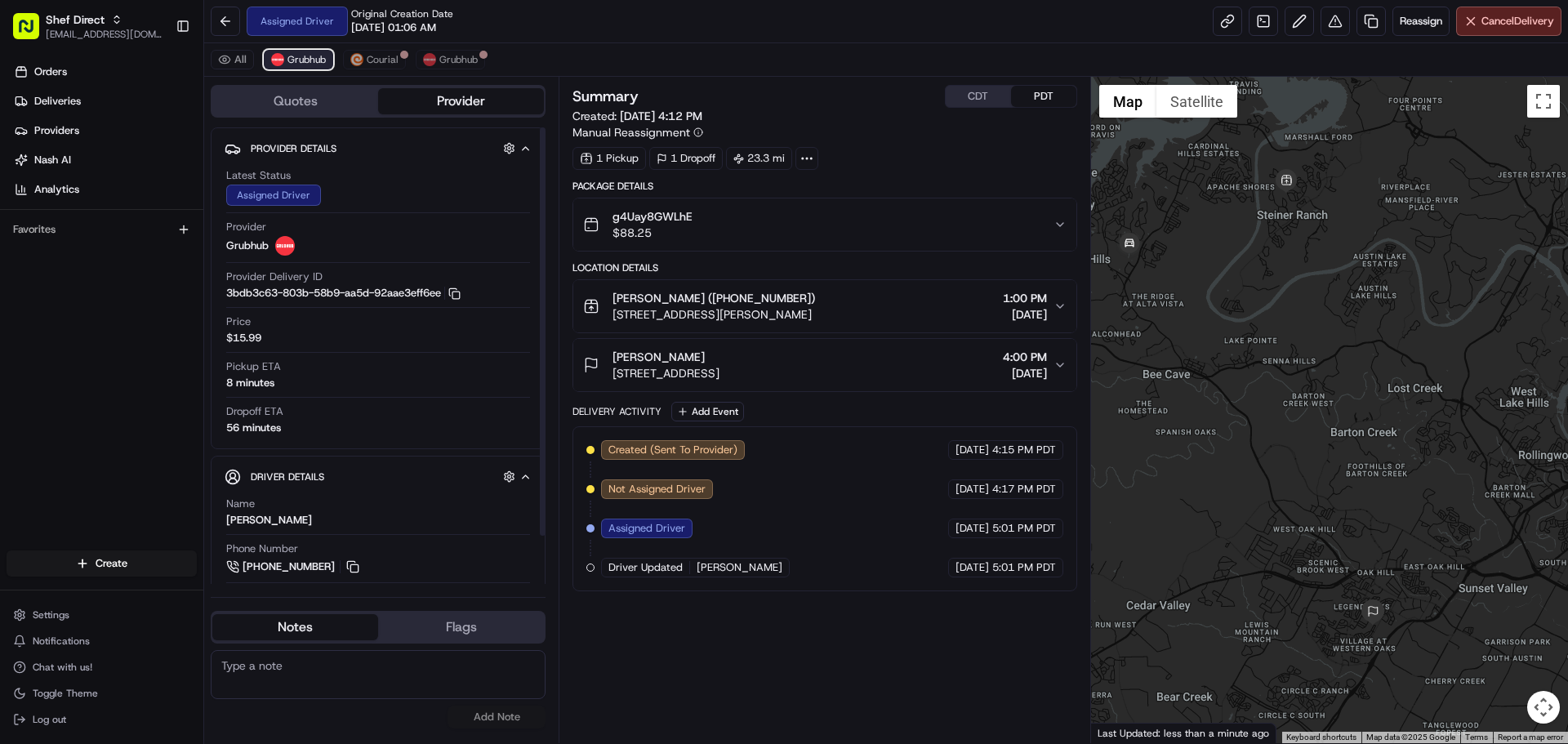
click at [310, 58] on span "Grubhub" at bounding box center [306, 59] width 38 height 13
drag, startPoint x: 366, startPoint y: 63, endPoint x: 394, endPoint y: 62, distance: 28.0
click at [366, 63] on span "Courial" at bounding box center [382, 59] width 32 height 13
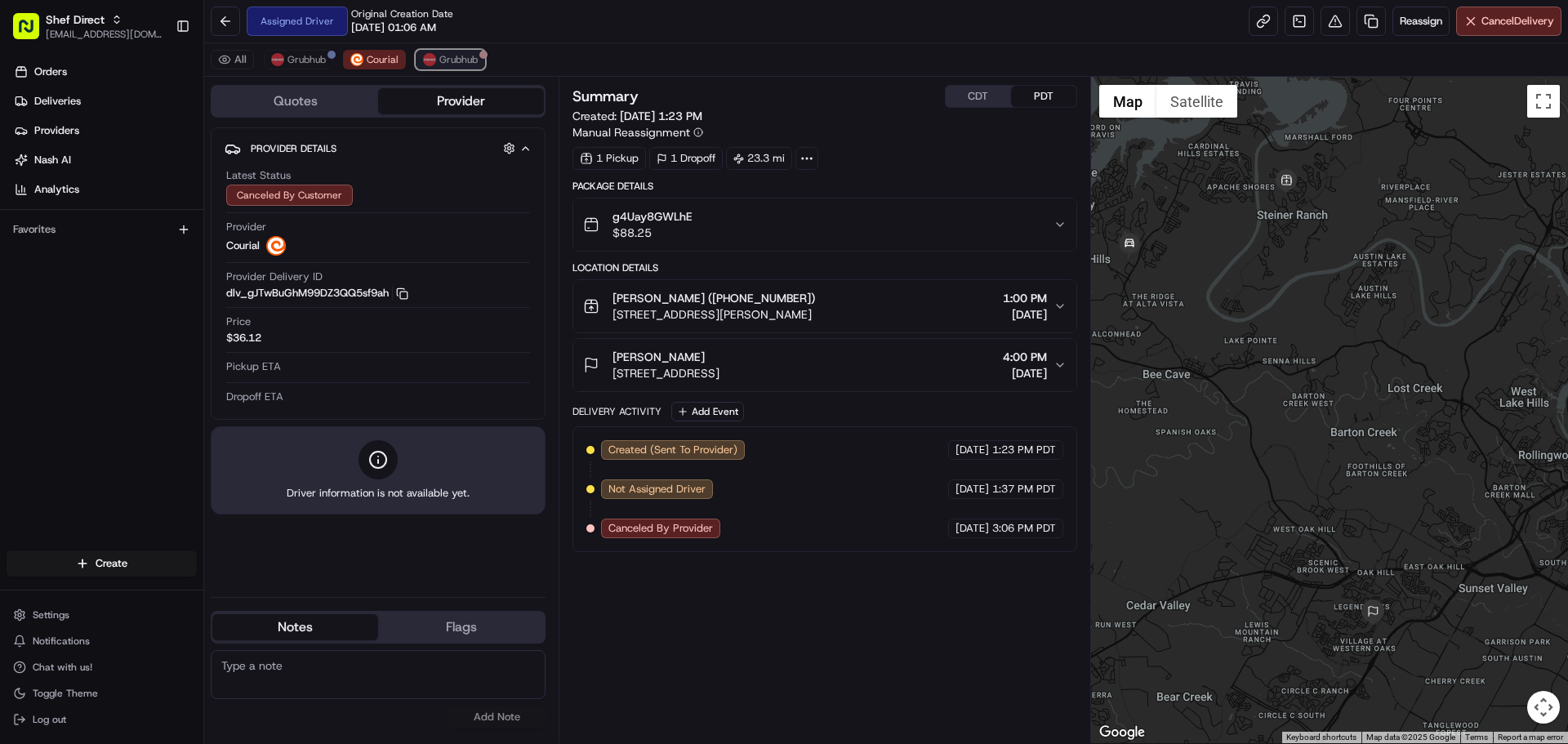
click at [439, 61] on span "Grubhub" at bounding box center [458, 59] width 38 height 13
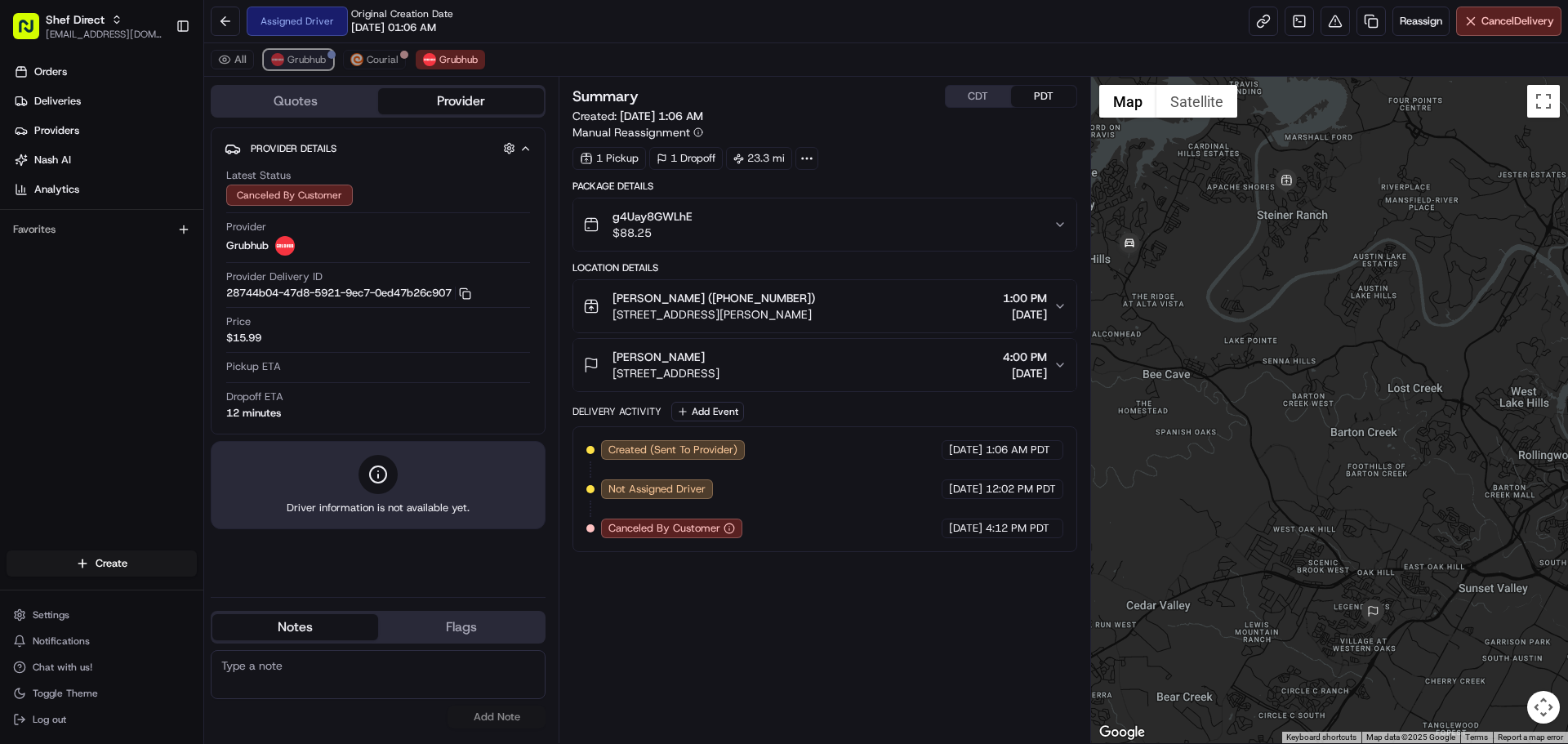
click at [305, 58] on span "Grubhub" at bounding box center [306, 59] width 38 height 13
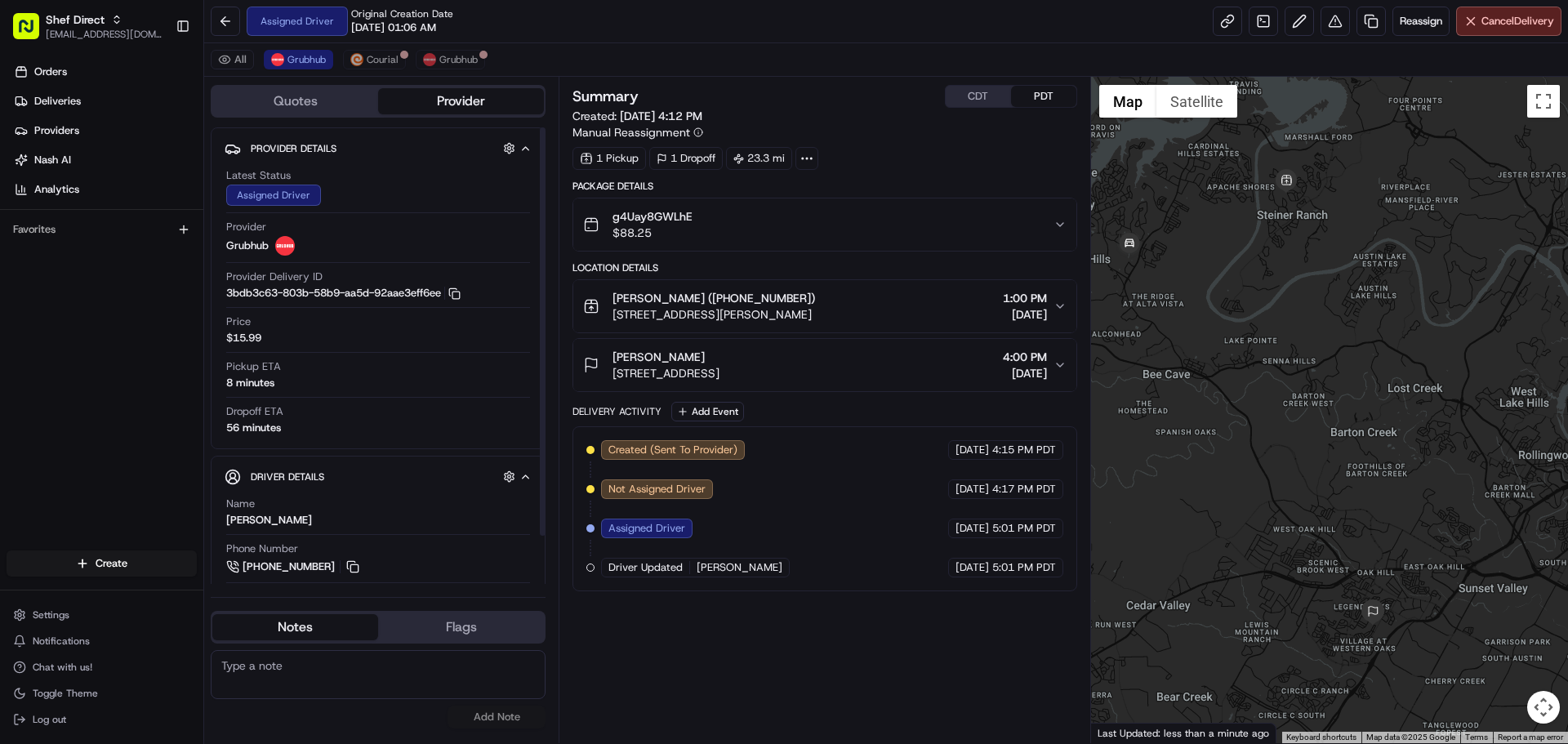
click at [476, 102] on button "Provider" at bounding box center [461, 101] width 166 height 26
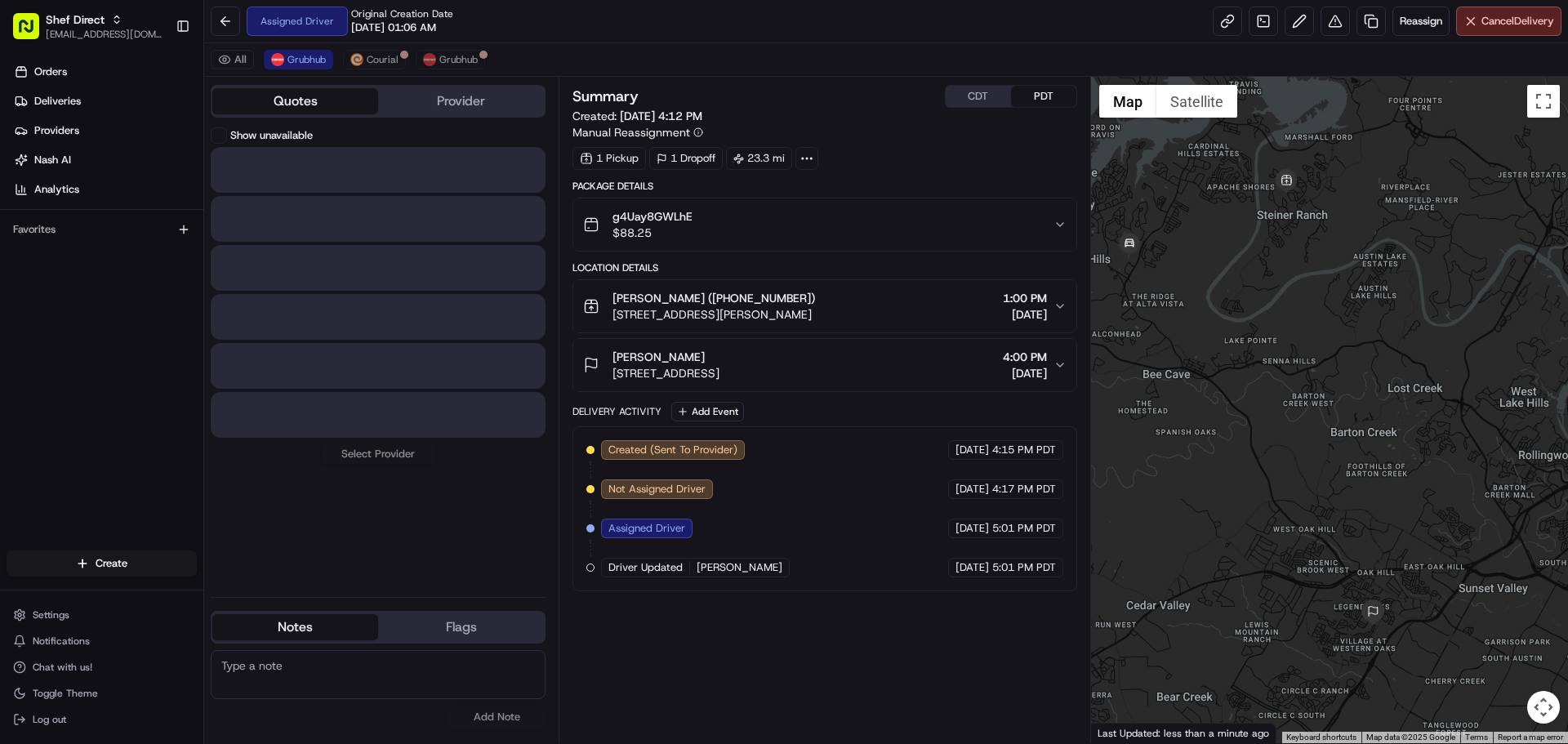
click at [335, 107] on button "Quotes" at bounding box center [295, 101] width 166 height 26
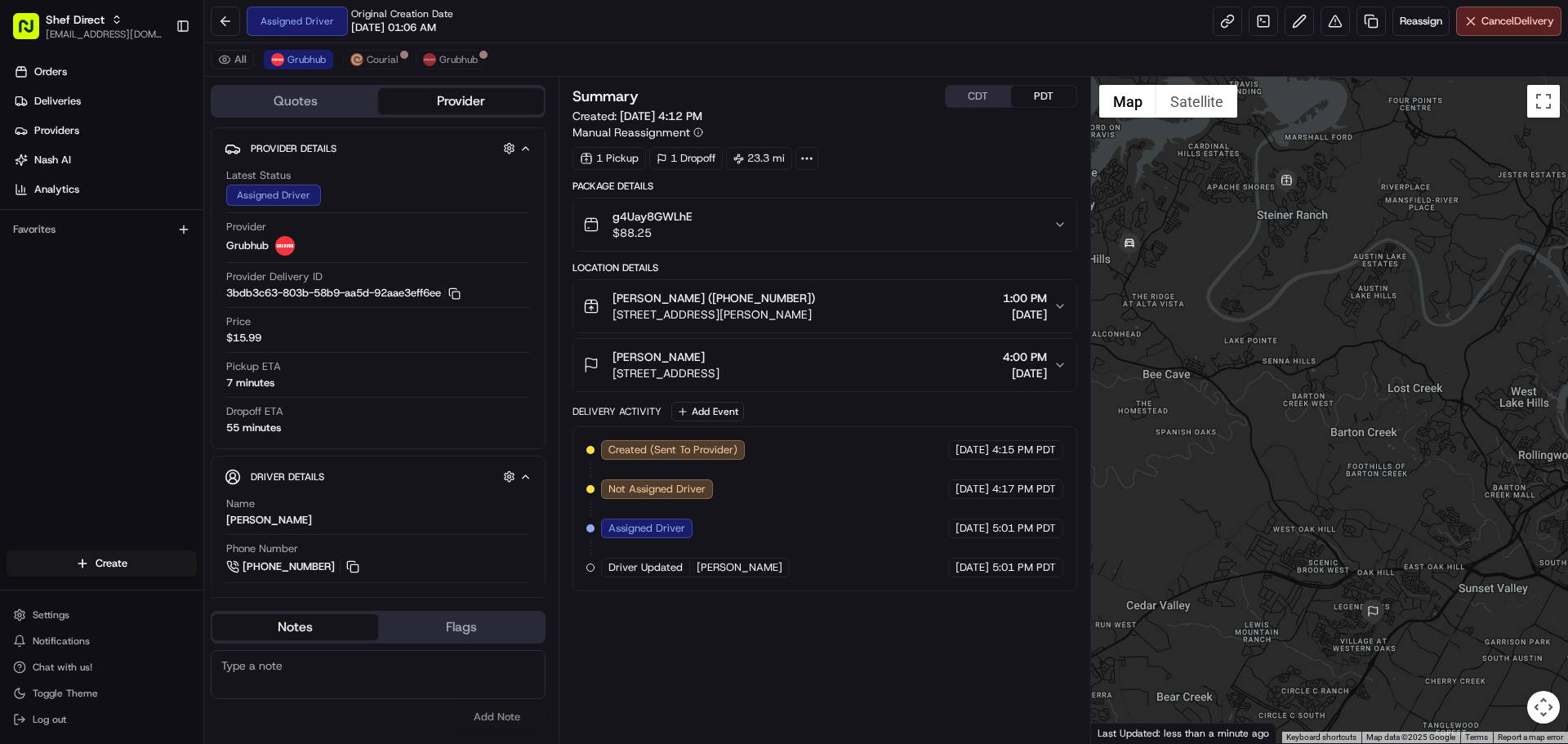
click at [426, 105] on button "Provider" at bounding box center [461, 101] width 166 height 26
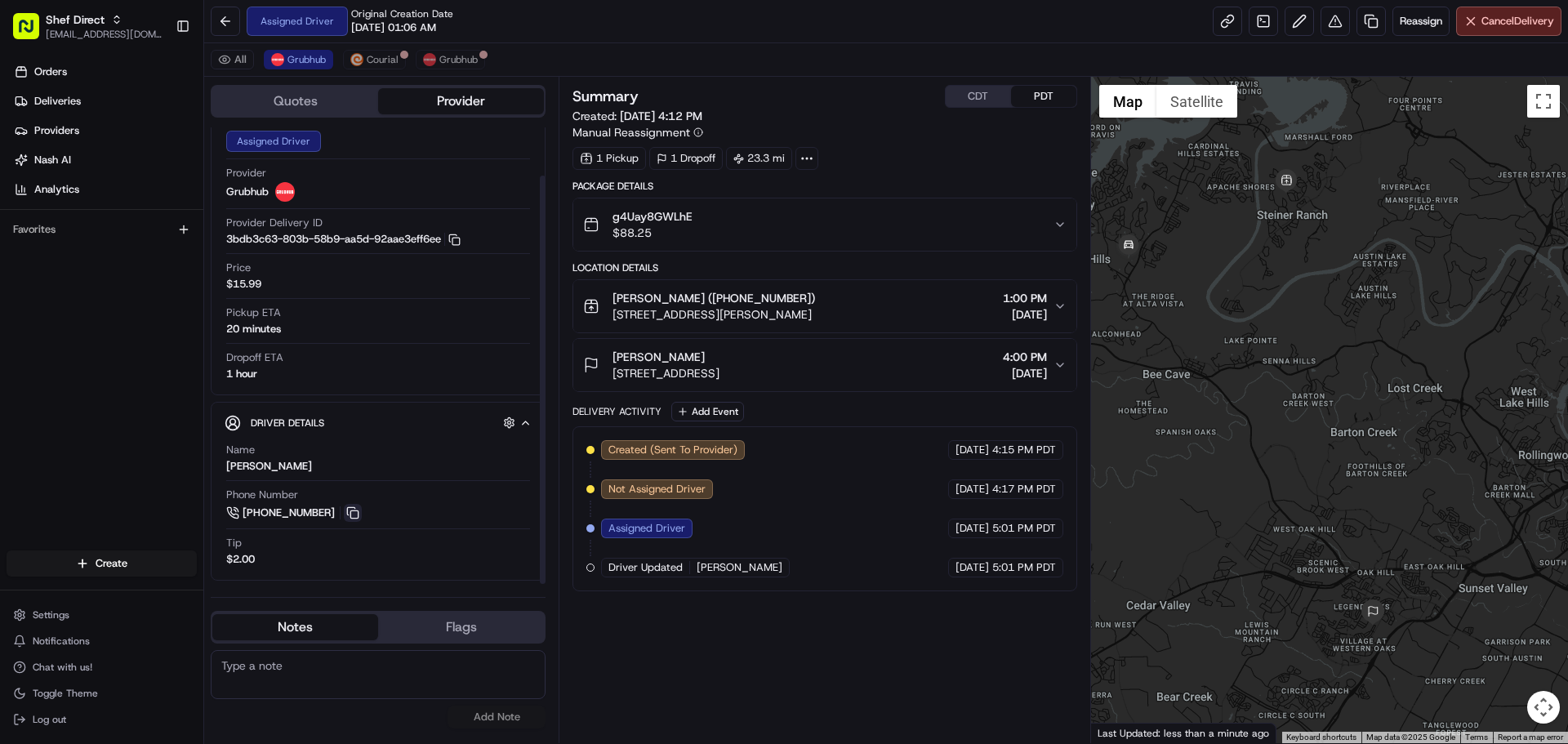
click at [352, 513] on button at bounding box center [352, 512] width 18 height 18
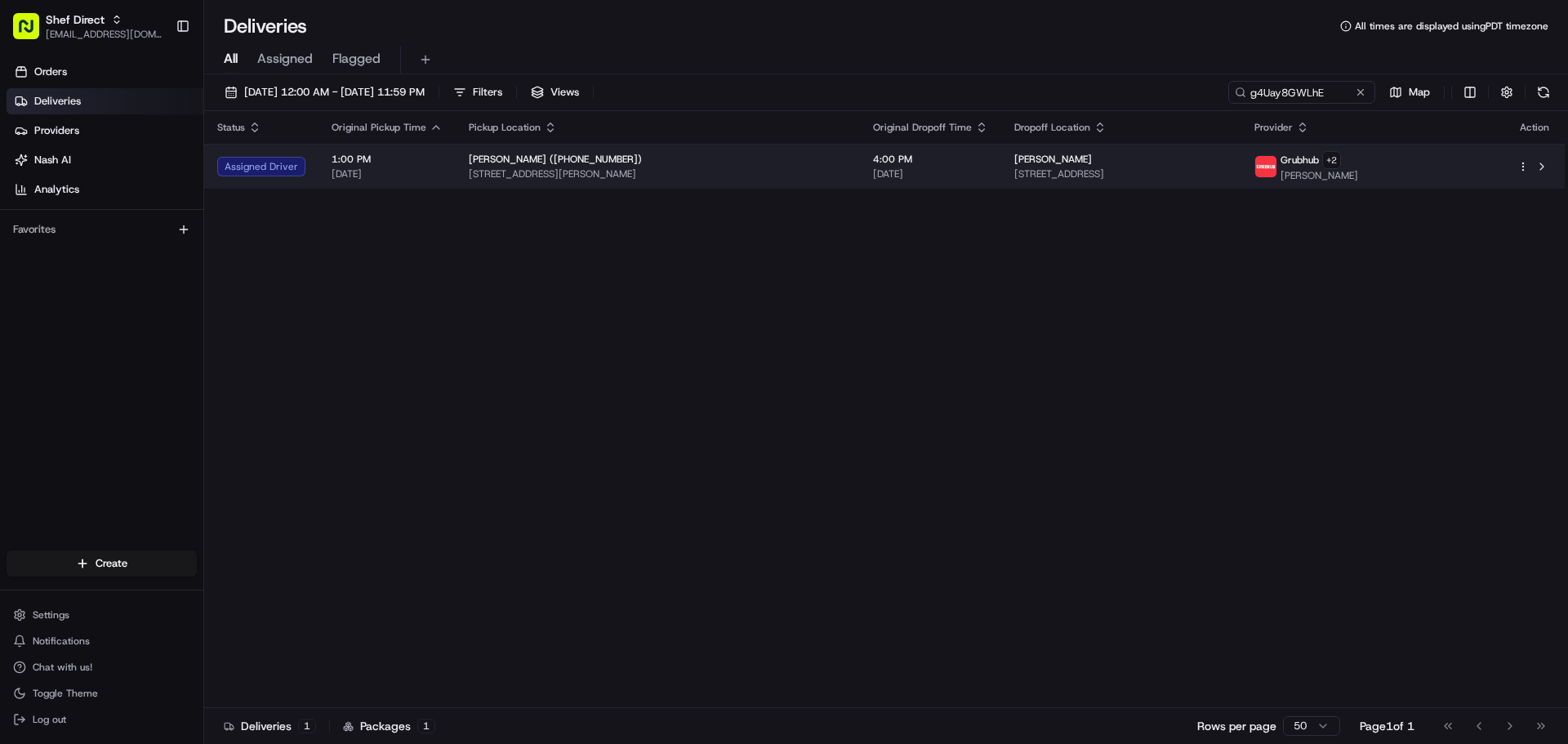
click at [1228, 170] on span "[STREET_ADDRESS]" at bounding box center [1120, 174] width 214 height 13
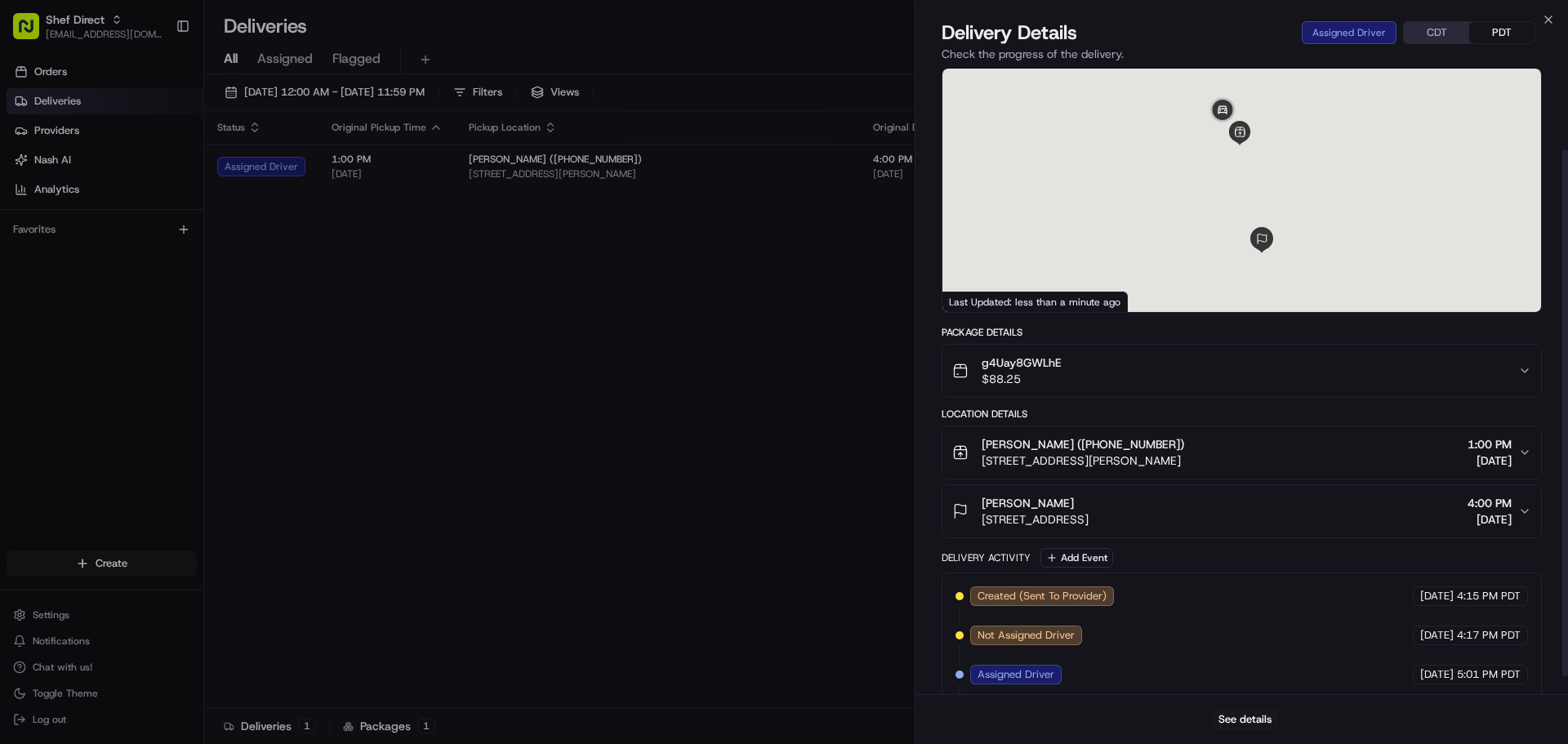
scroll to position [118, 0]
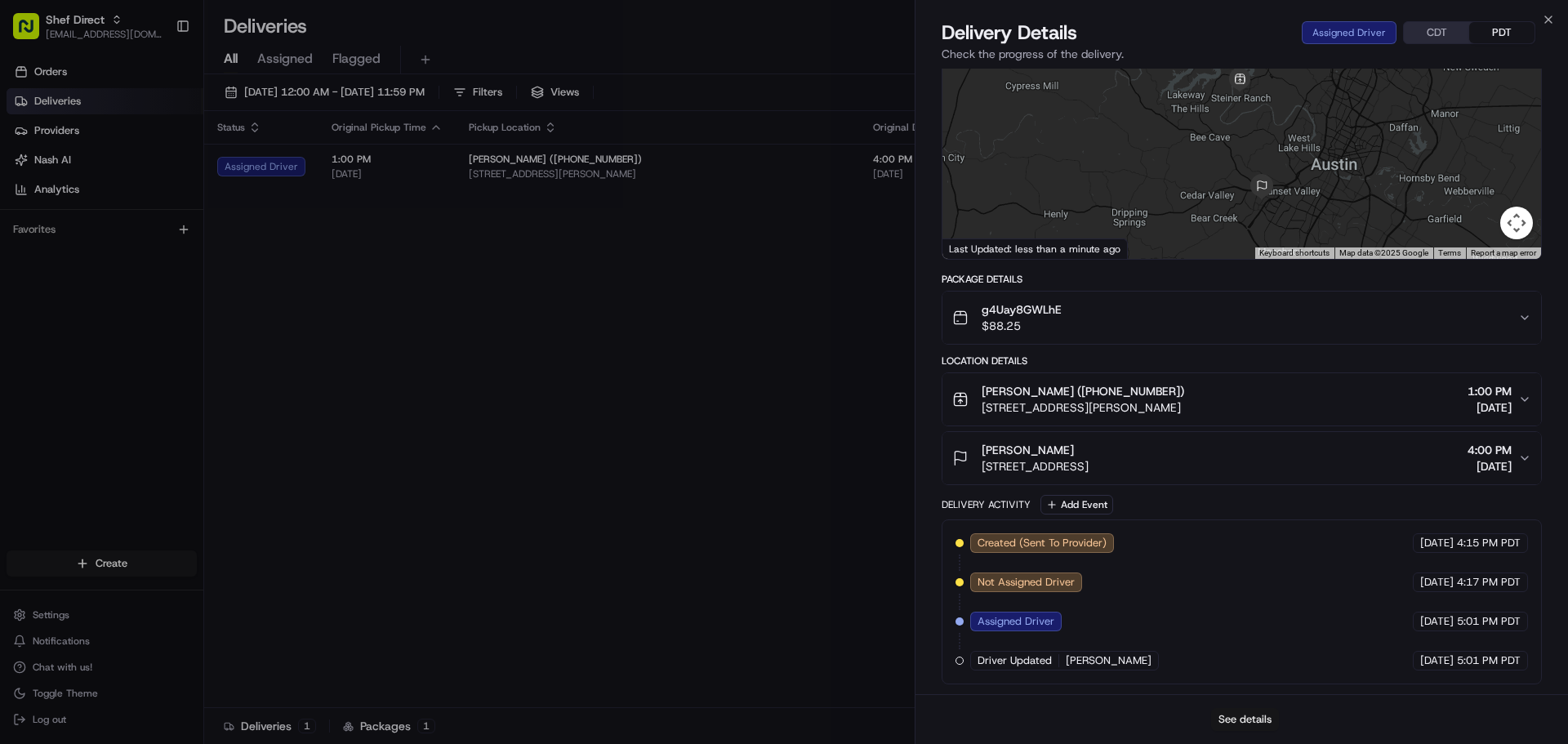
click at [1263, 722] on button "See details" at bounding box center [1245, 719] width 68 height 23
